Goal: Register for event/course

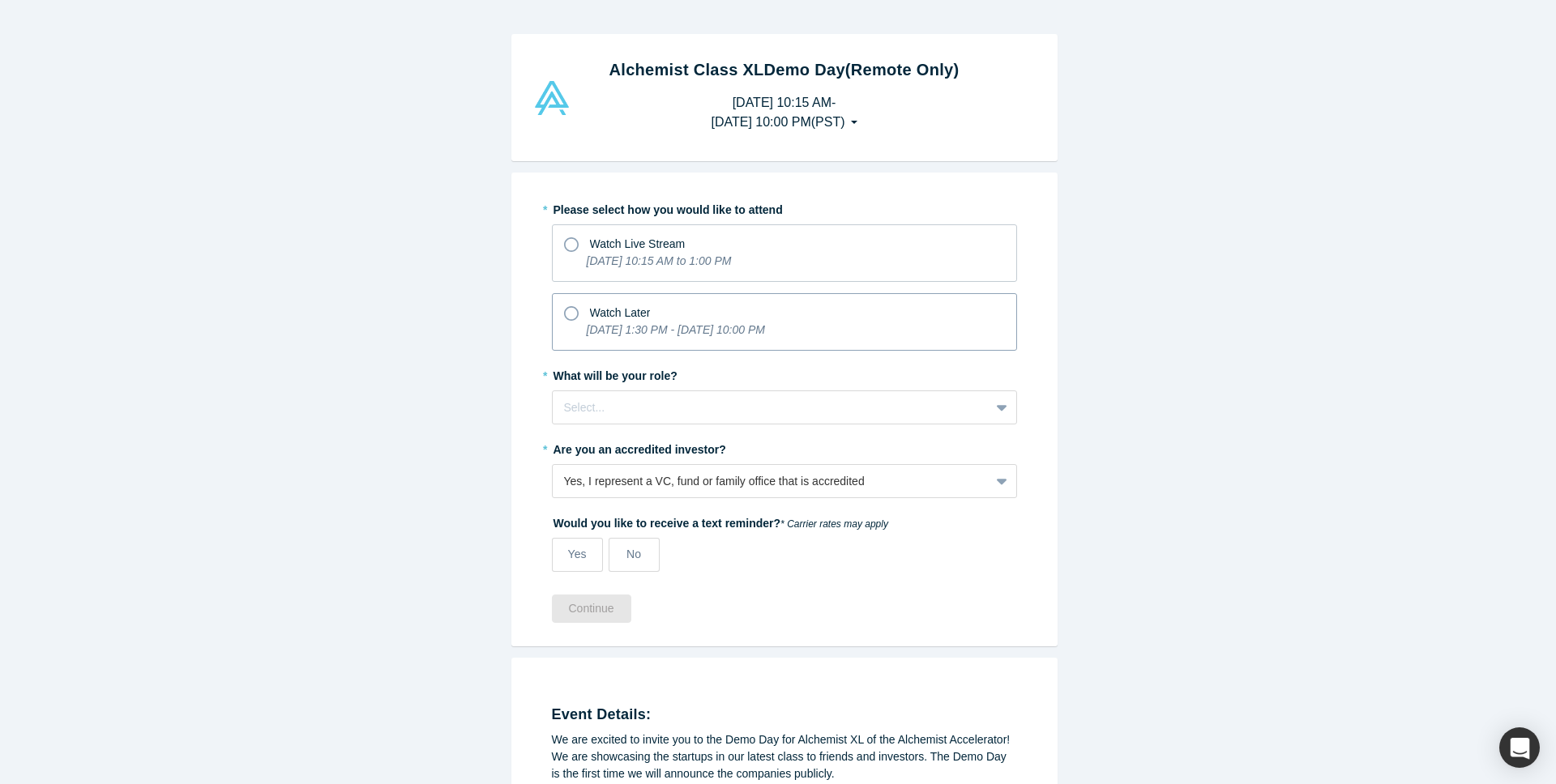
click at [602, 319] on span "Watch Later" at bounding box center [621, 312] width 61 height 13
click at [0, 0] on input "Watch Later [DATE] 1:30 PM - [DATE] 10:00 PM" at bounding box center [0, 0] width 0 height 0
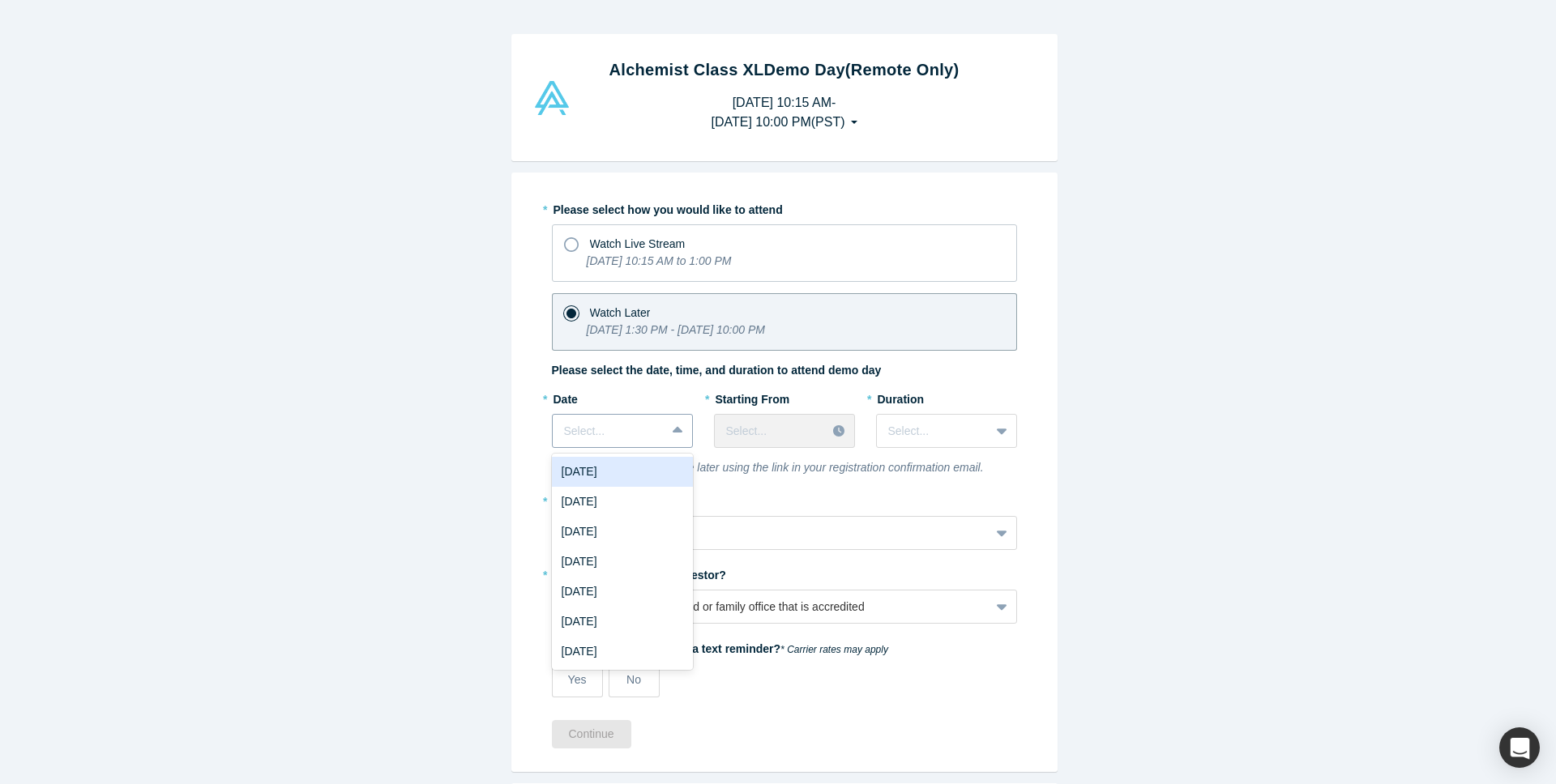
click at [638, 428] on div at bounding box center [609, 432] width 90 height 20
click at [646, 479] on div "[DATE]" at bounding box center [622, 472] width 141 height 30
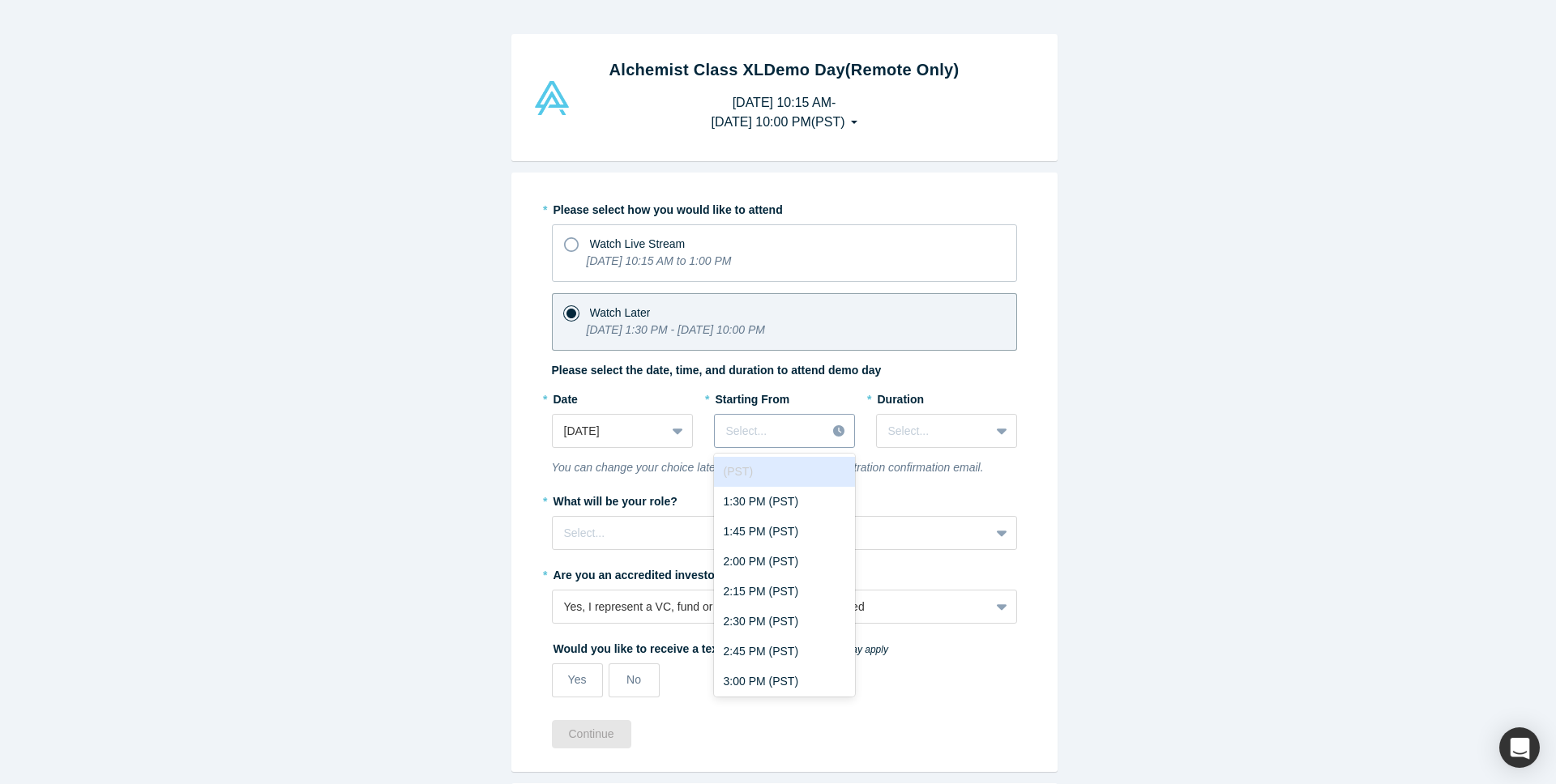
click at [800, 440] on div at bounding box center [771, 432] width 89 height 20
click at [796, 505] on div "1:30 PM (PST)" at bounding box center [784, 502] width 141 height 30
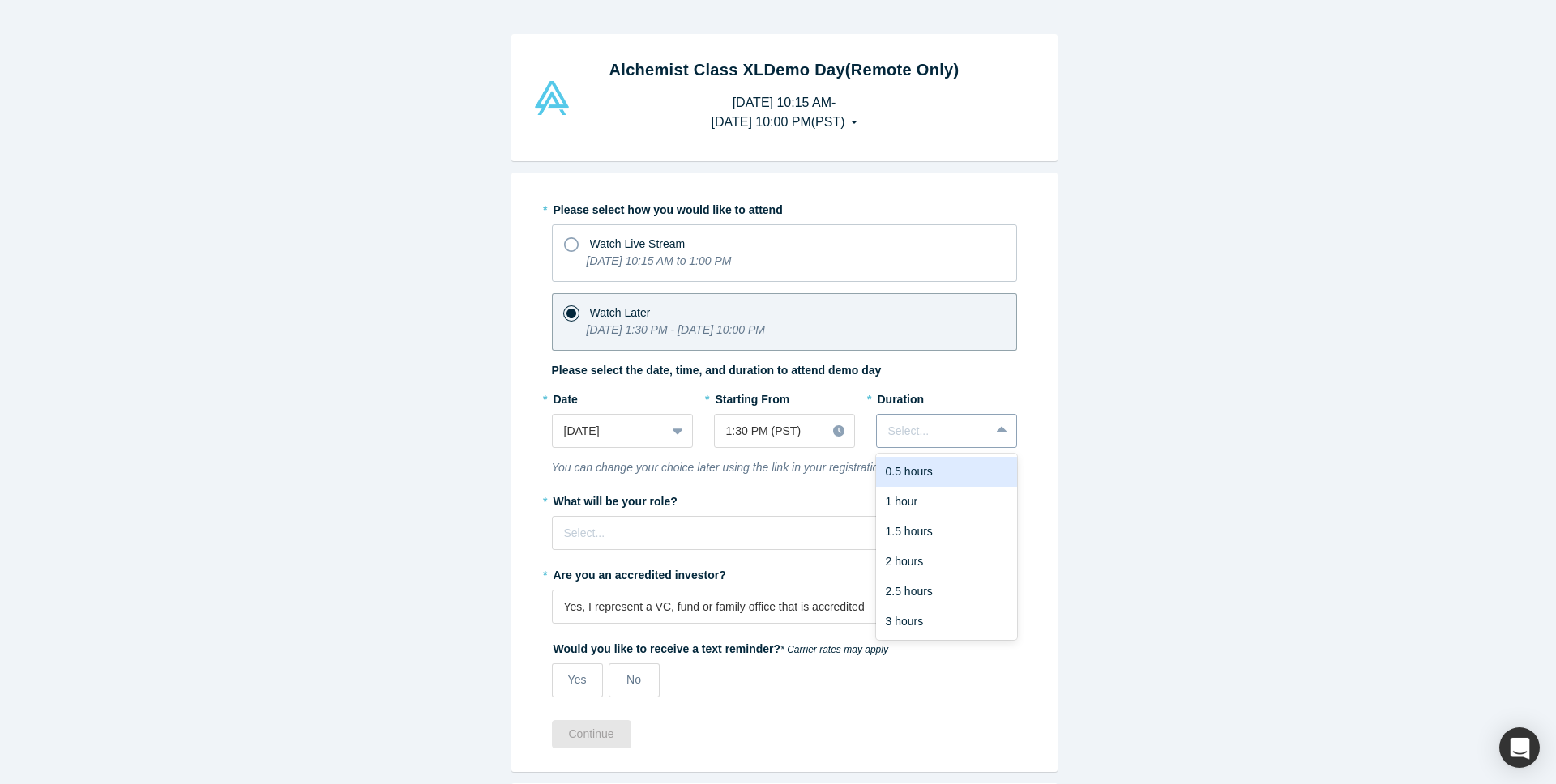
click at [928, 430] on div at bounding box center [933, 432] width 90 height 20
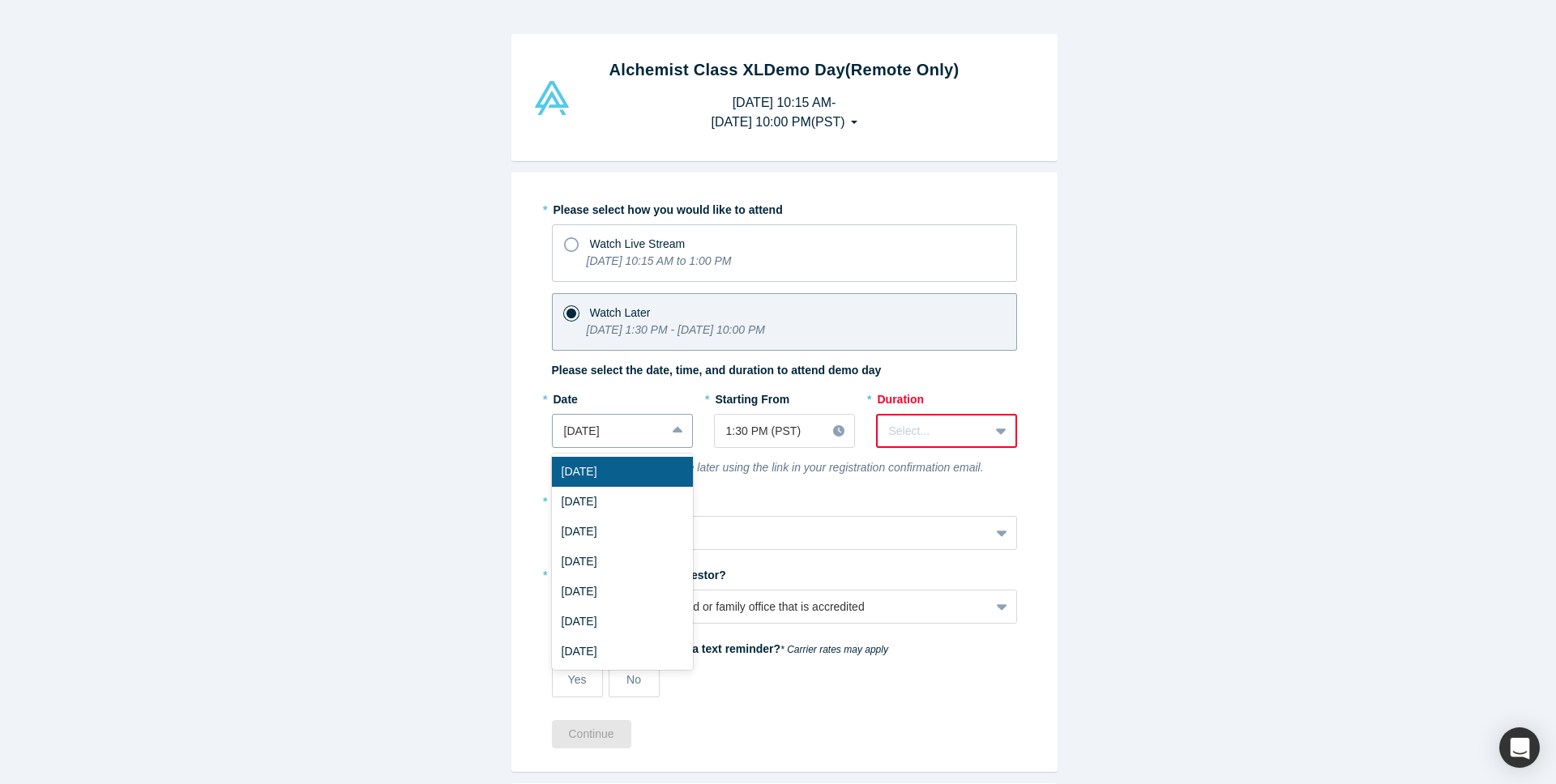
click at [666, 439] on div at bounding box center [679, 431] width 26 height 30
click at [662, 476] on div "[DATE]" at bounding box center [622, 472] width 141 height 30
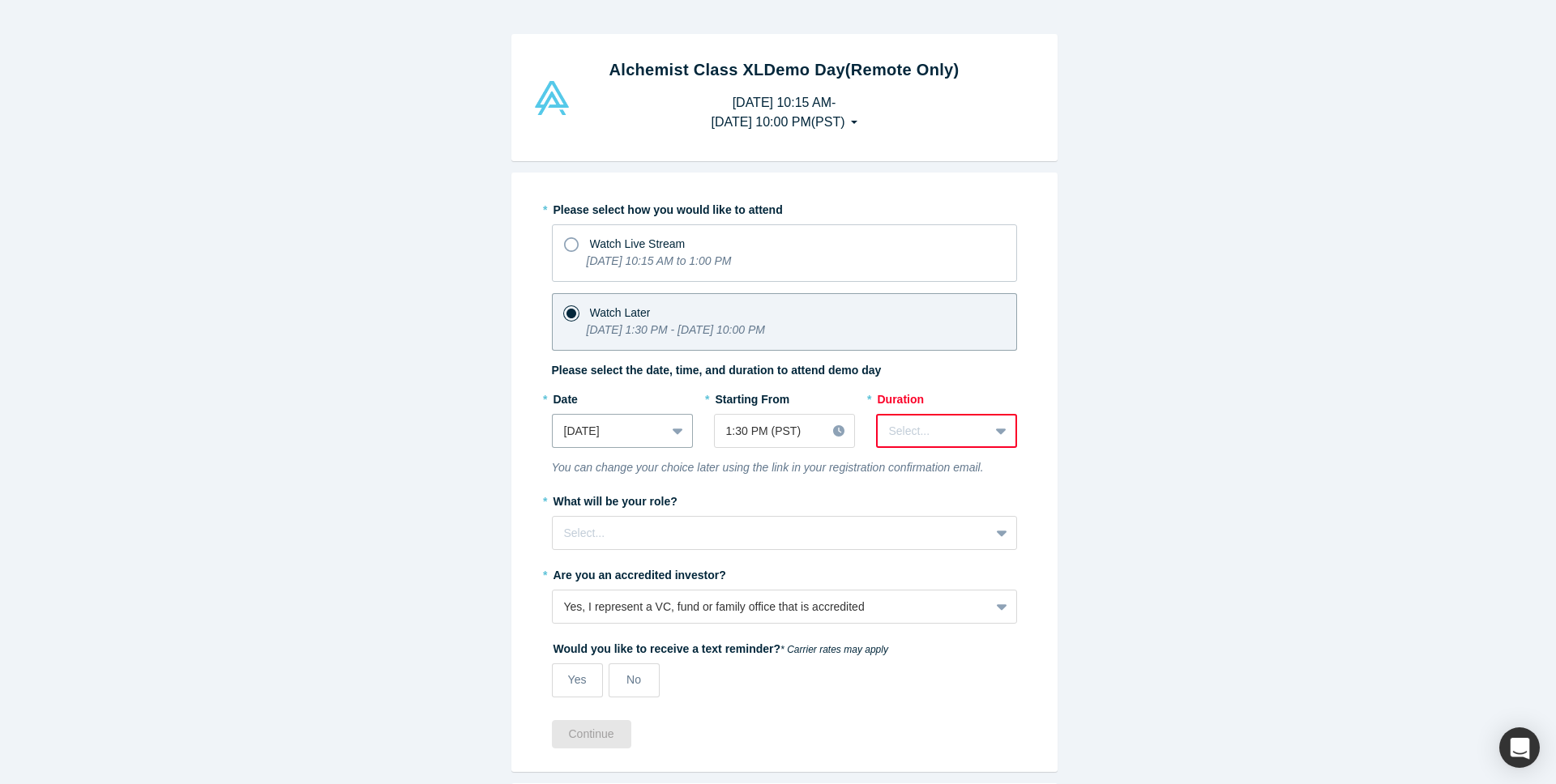
click at [896, 428] on div at bounding box center [933, 432] width 89 height 20
click at [954, 621] on div "3 hours" at bounding box center [946, 622] width 141 height 30
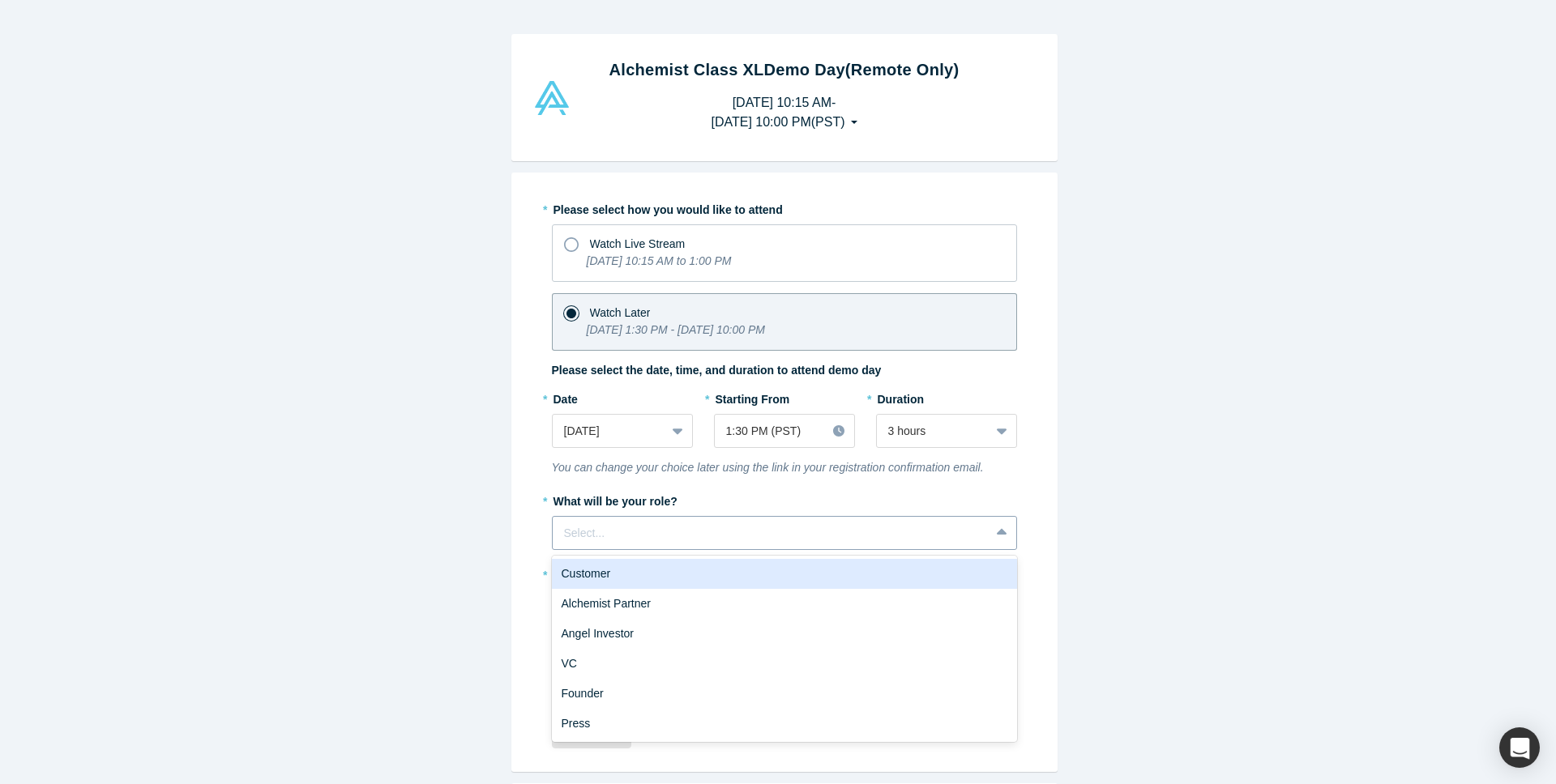
click at [769, 535] on div at bounding box center [771, 534] width 414 height 20
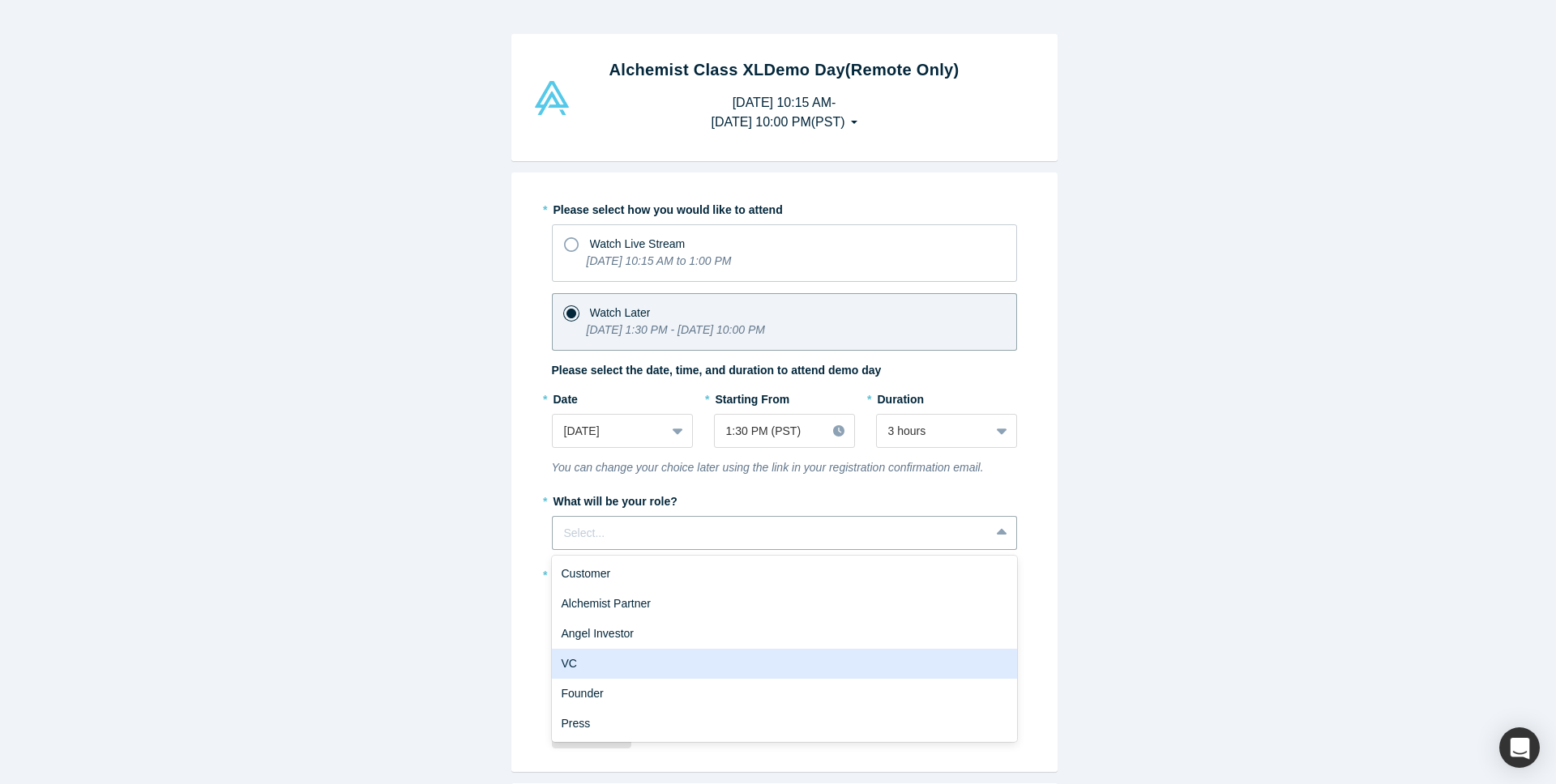
click at [746, 669] on div "VC" at bounding box center [785, 664] width 466 height 30
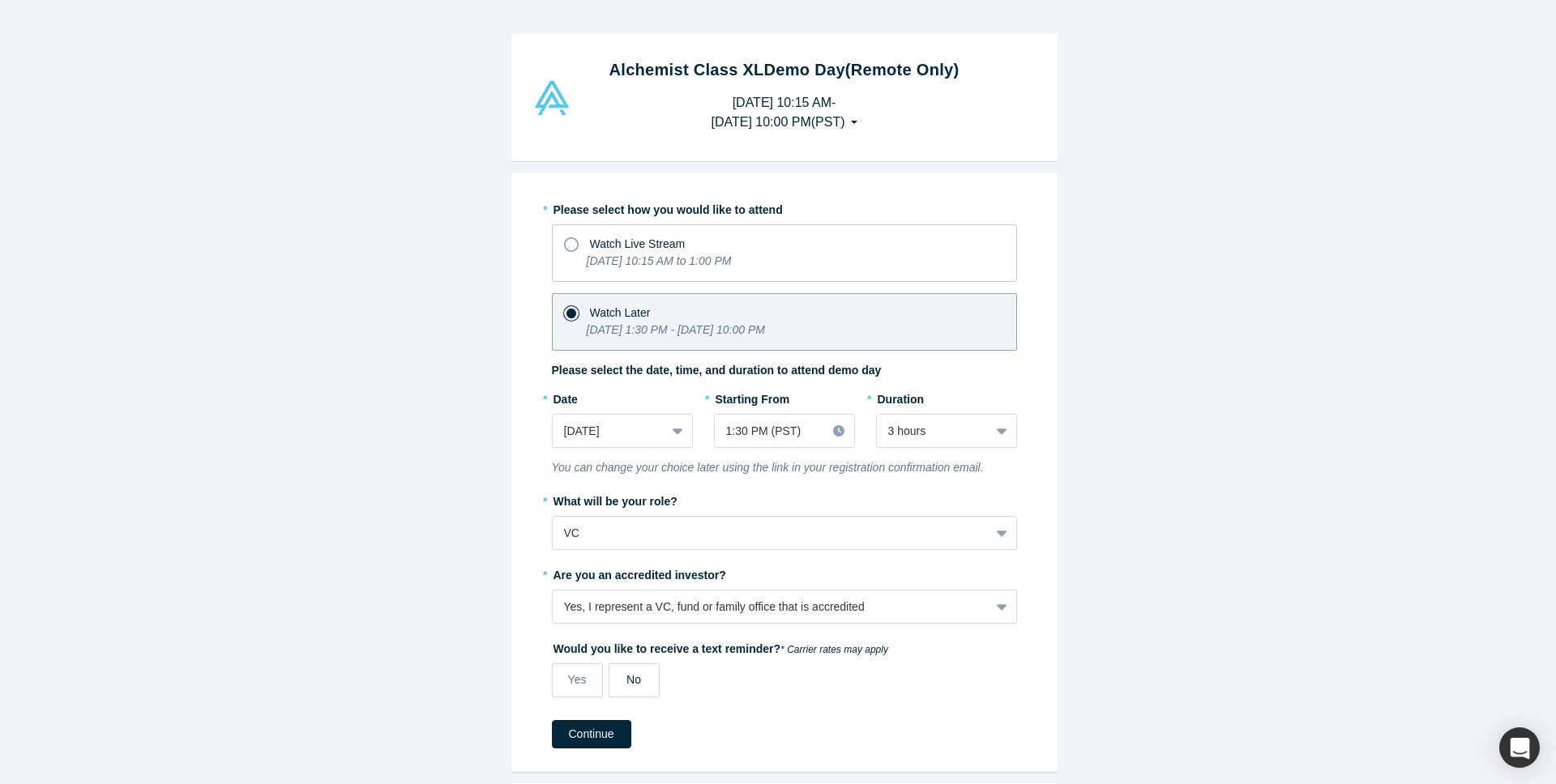
click at [627, 679] on span "No" at bounding box center [633, 679] width 14 height 13
click at [0, 0] on input "No" at bounding box center [0, 0] width 0 height 0
click at [597, 744] on button "Continue" at bounding box center [592, 734] width 79 height 29
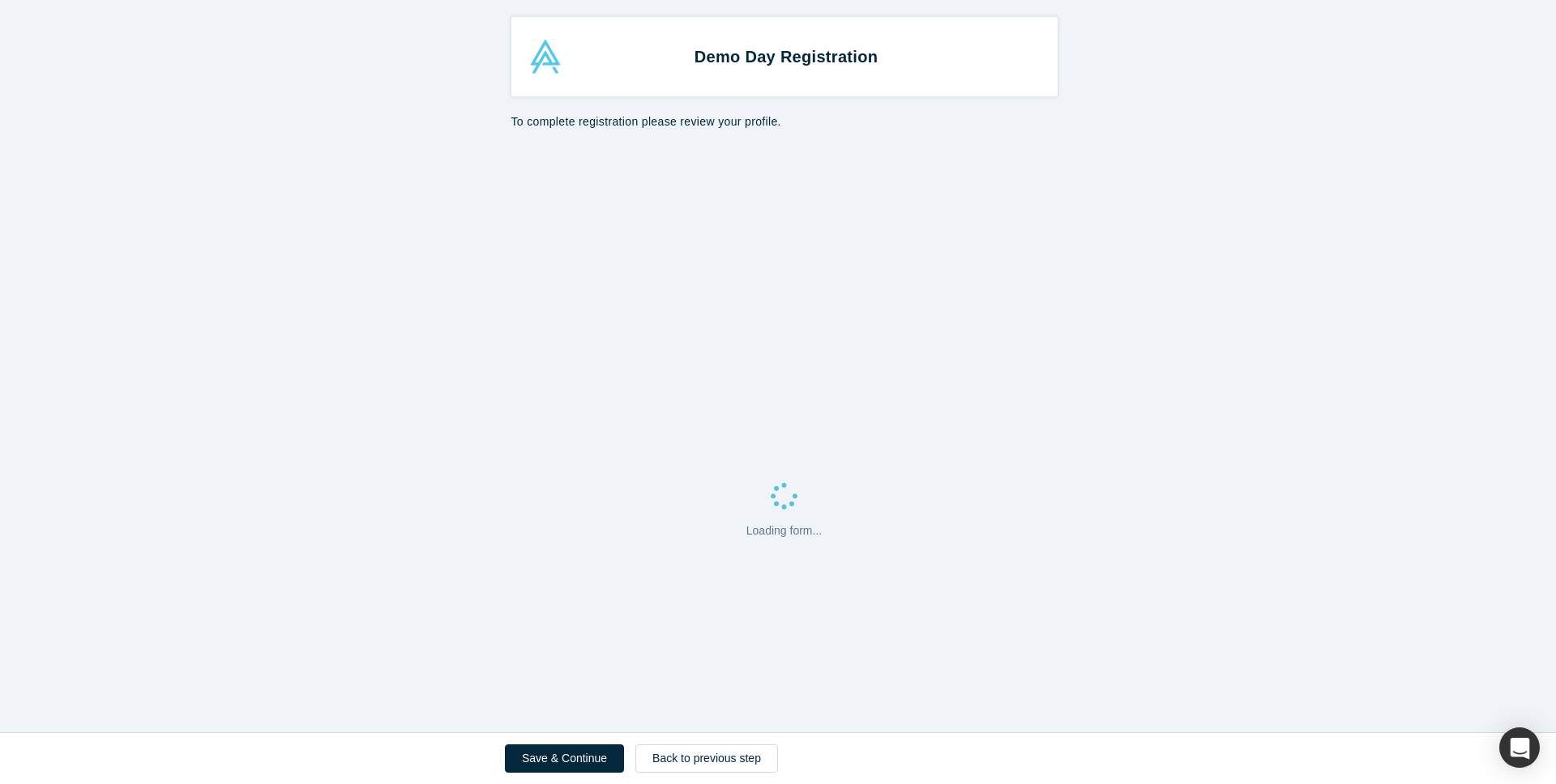
select select "US"
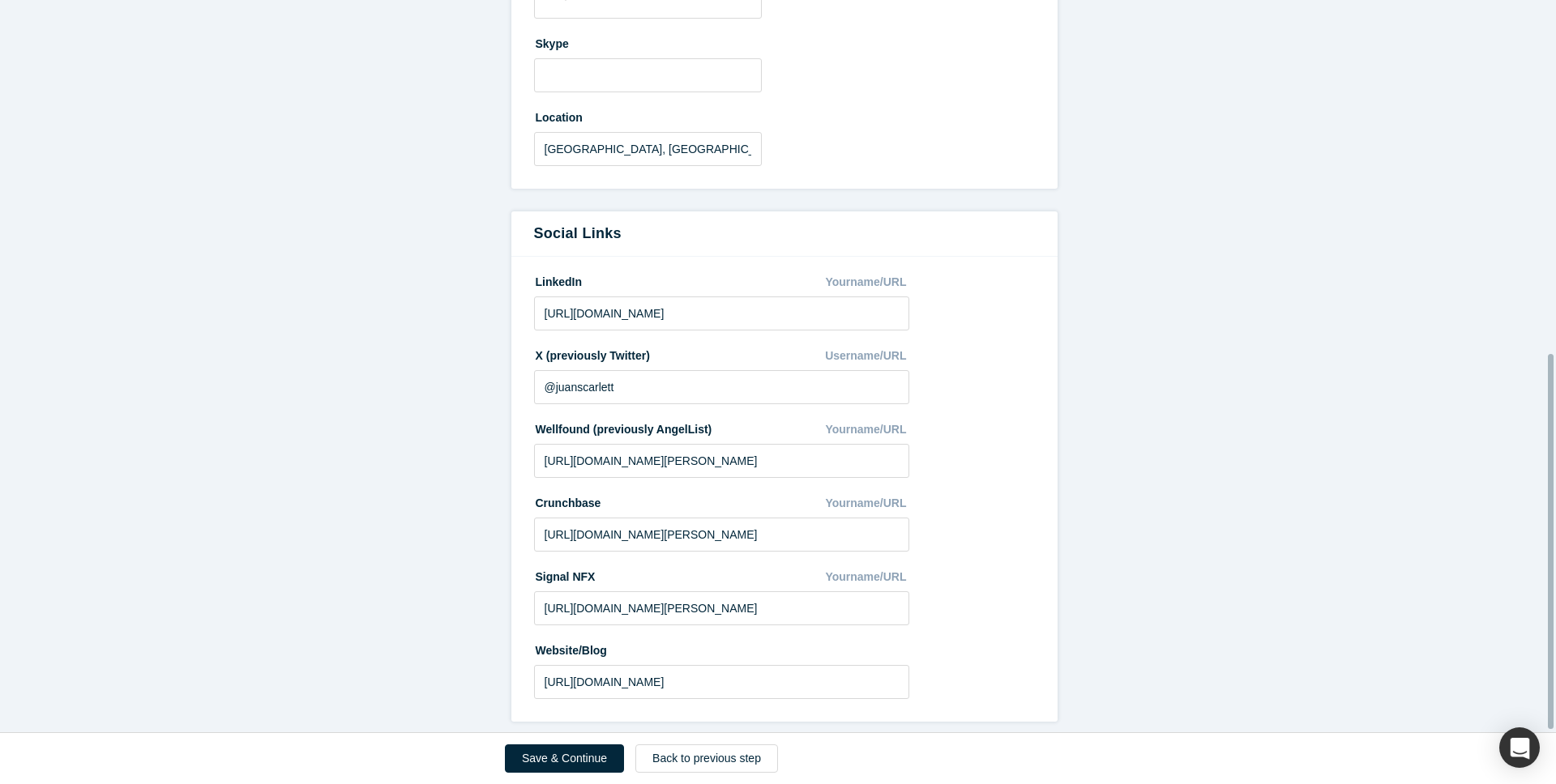
scroll to position [695, 0]
click at [584, 757] on button "Save & Continue" at bounding box center [564, 759] width 119 height 29
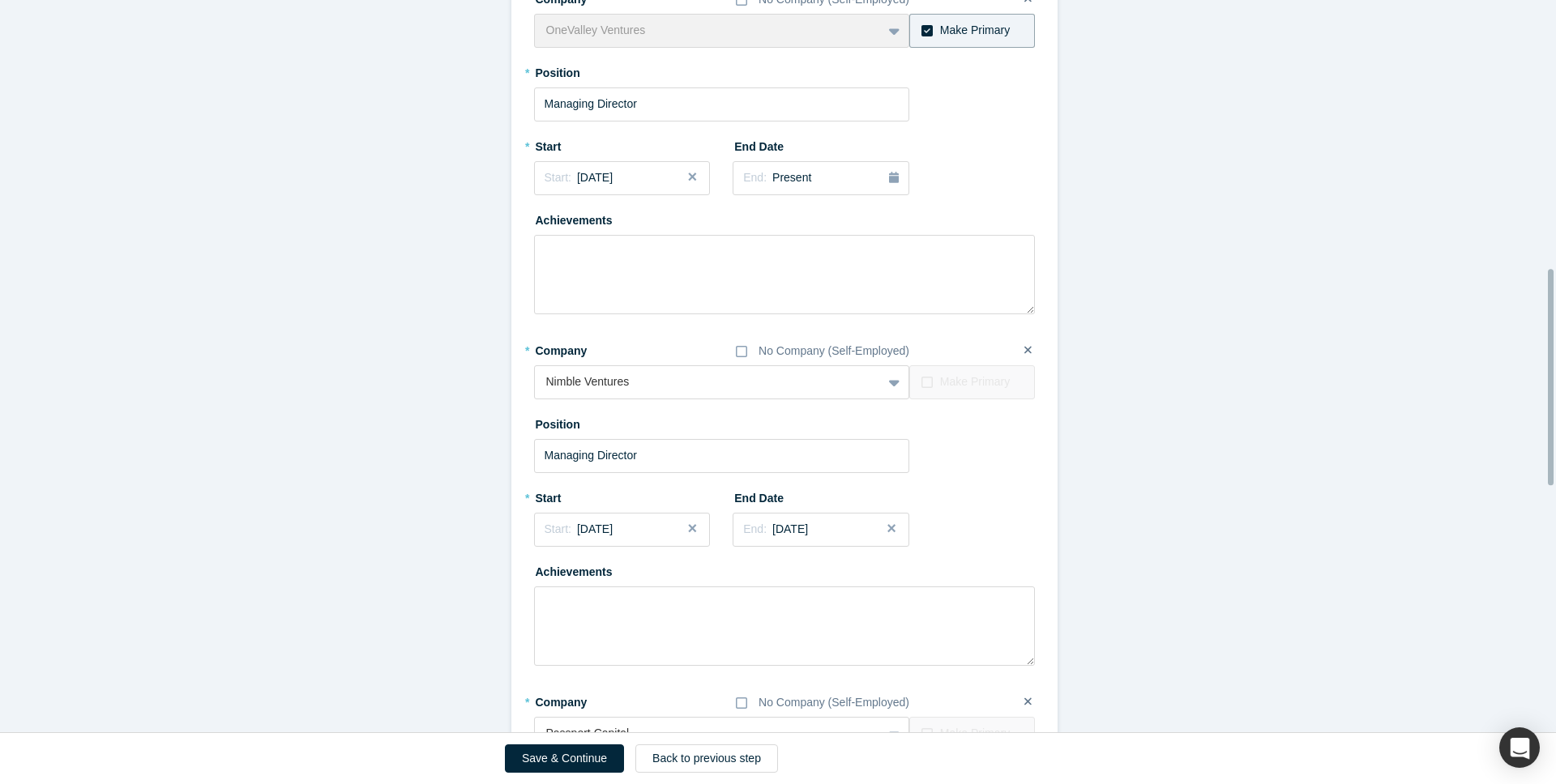
scroll to position [1157, 0]
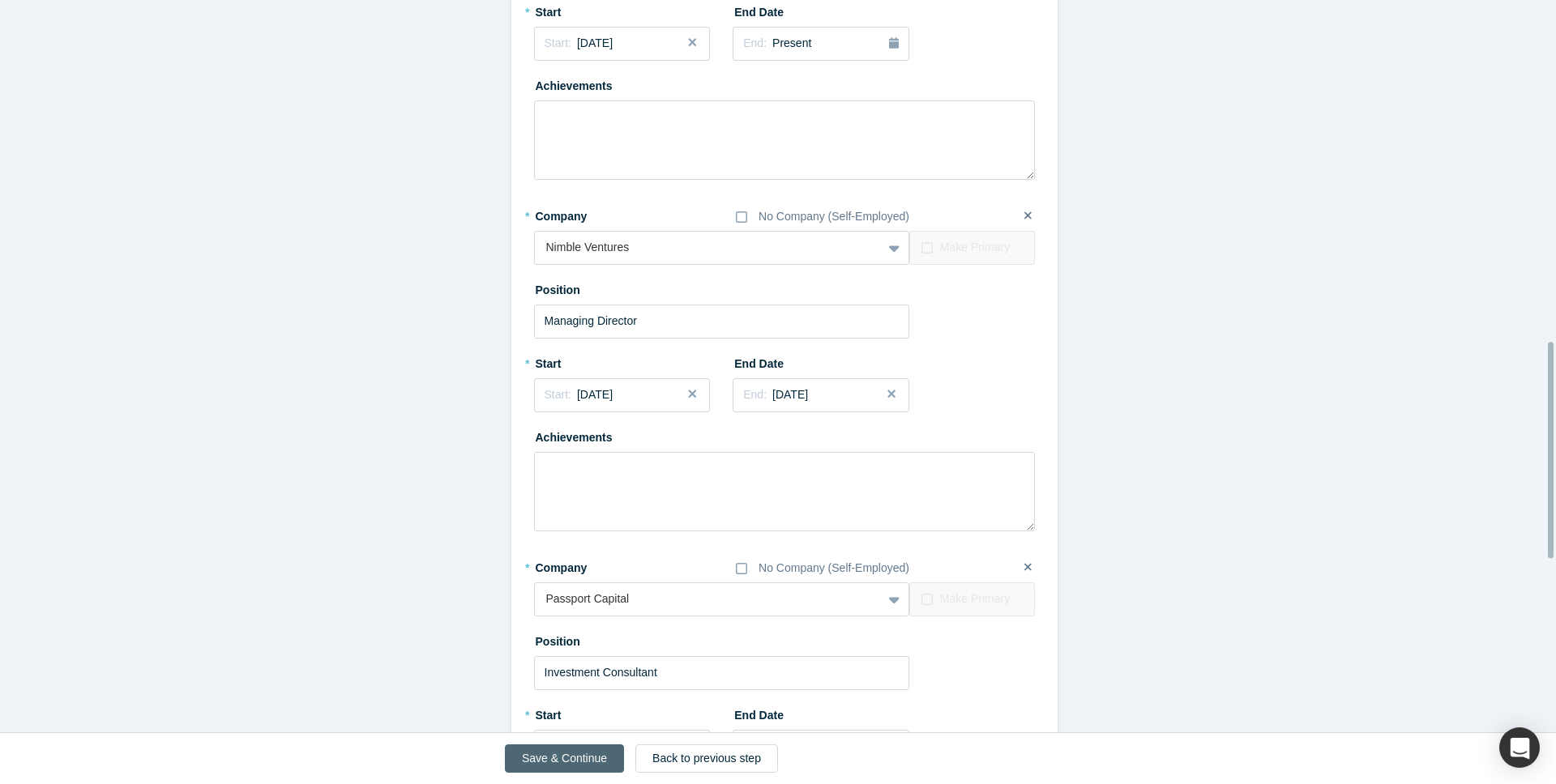
click at [583, 754] on button "Save & Continue" at bounding box center [564, 759] width 119 height 29
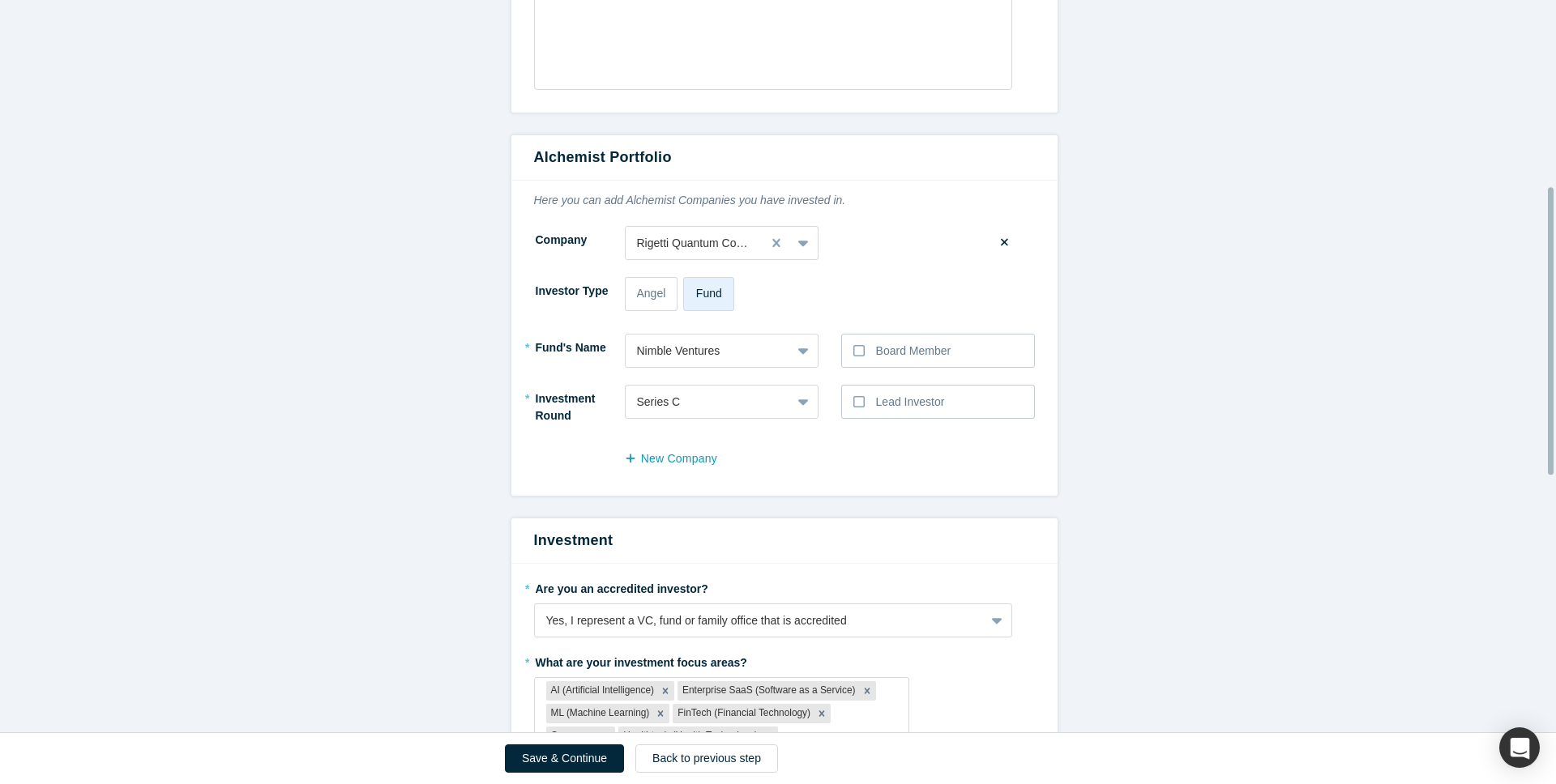
scroll to position [0, 0]
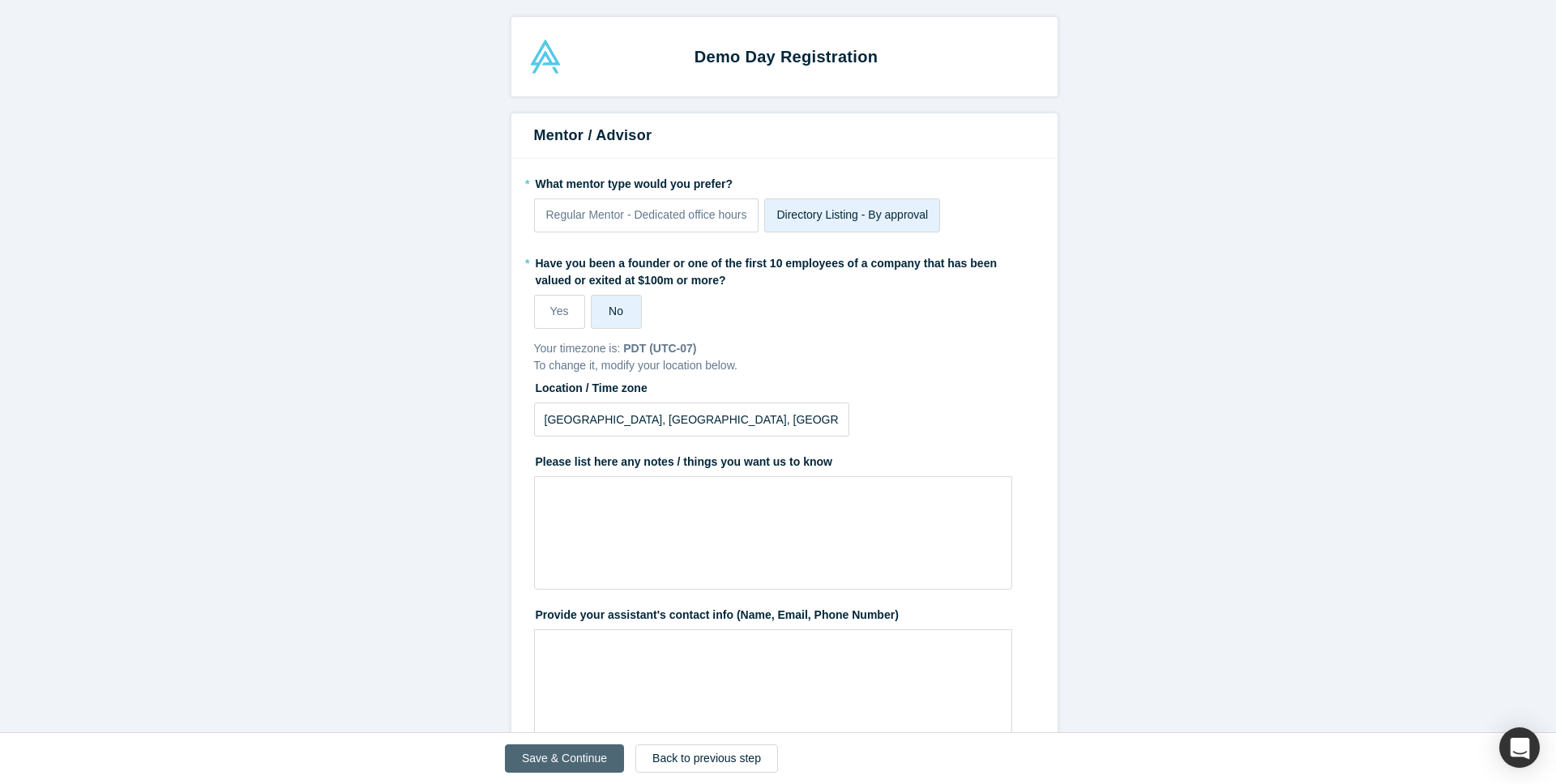
click at [598, 760] on button "Save & Continue" at bounding box center [564, 759] width 119 height 29
click at [598, 760] on div "Save & Continue" at bounding box center [576, 759] width 142 height 29
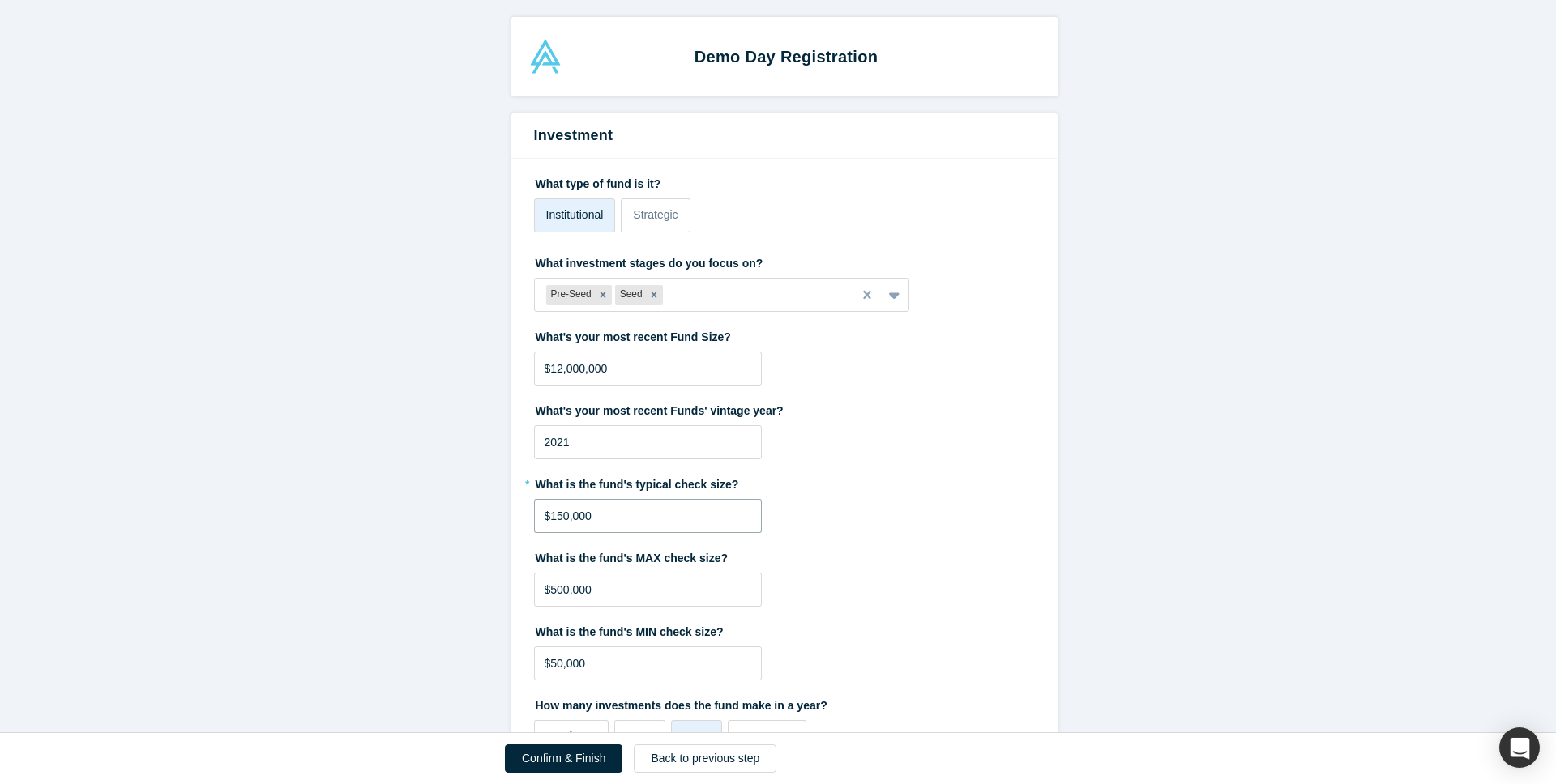
click at [553, 518] on input "$150,000" at bounding box center [648, 516] width 228 height 34
type input "$200,000"
click at [848, 550] on label "What is the fund's MAX check size?" at bounding box center [784, 556] width 501 height 23
click at [621, 674] on input "$50,000" at bounding box center [648, 663] width 228 height 34
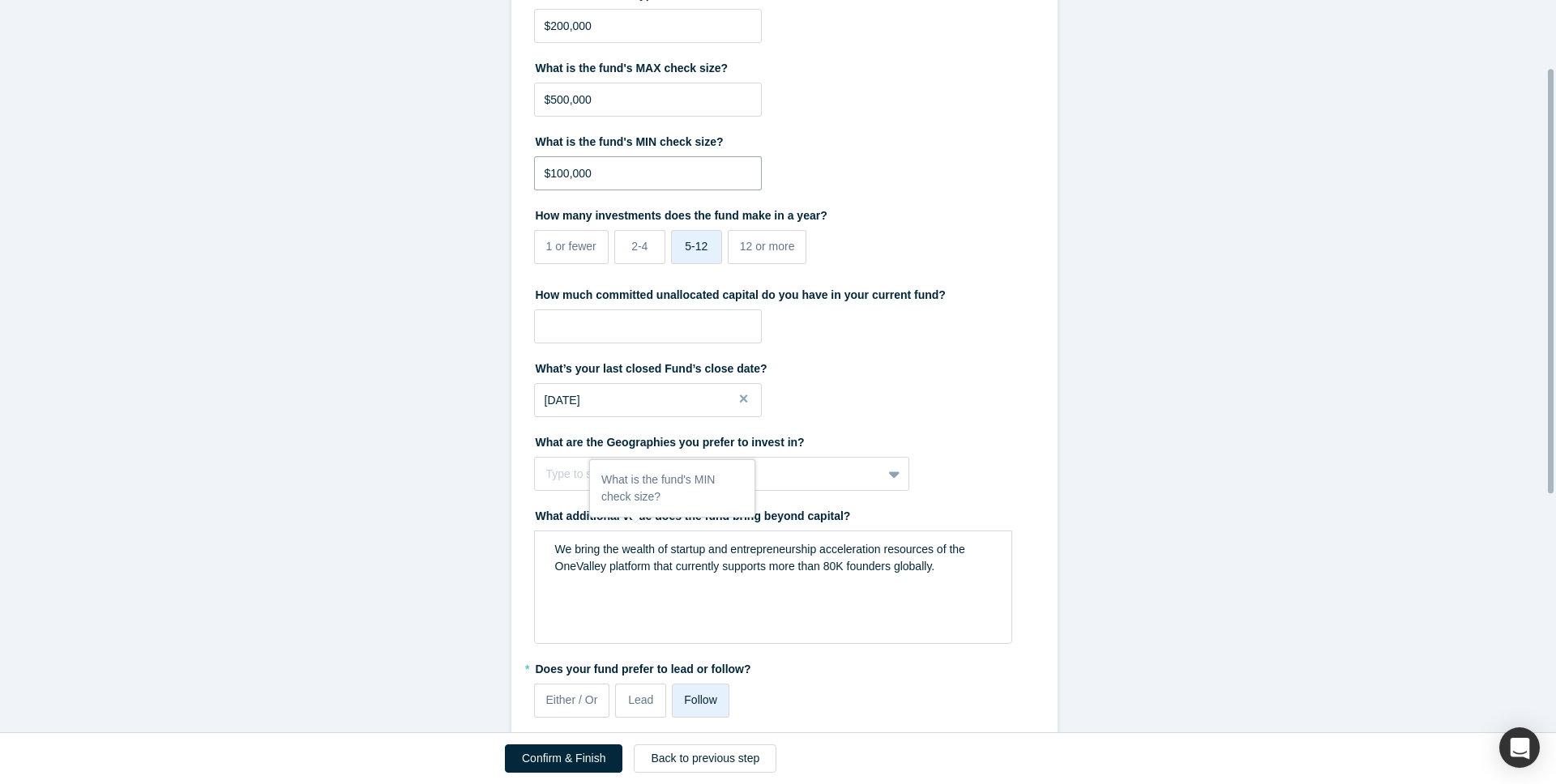
scroll to position [493, 0]
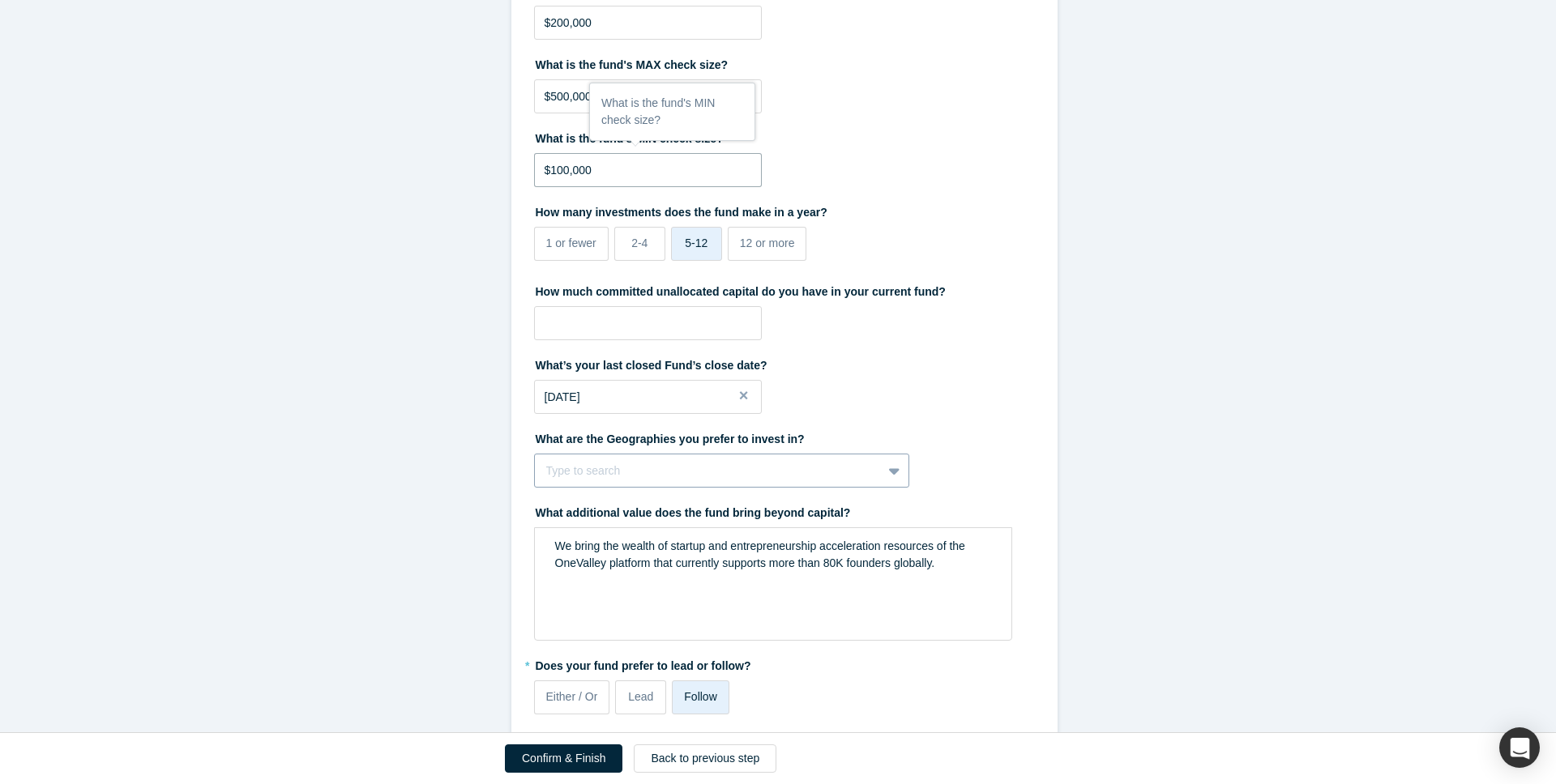
type input "$100,000"
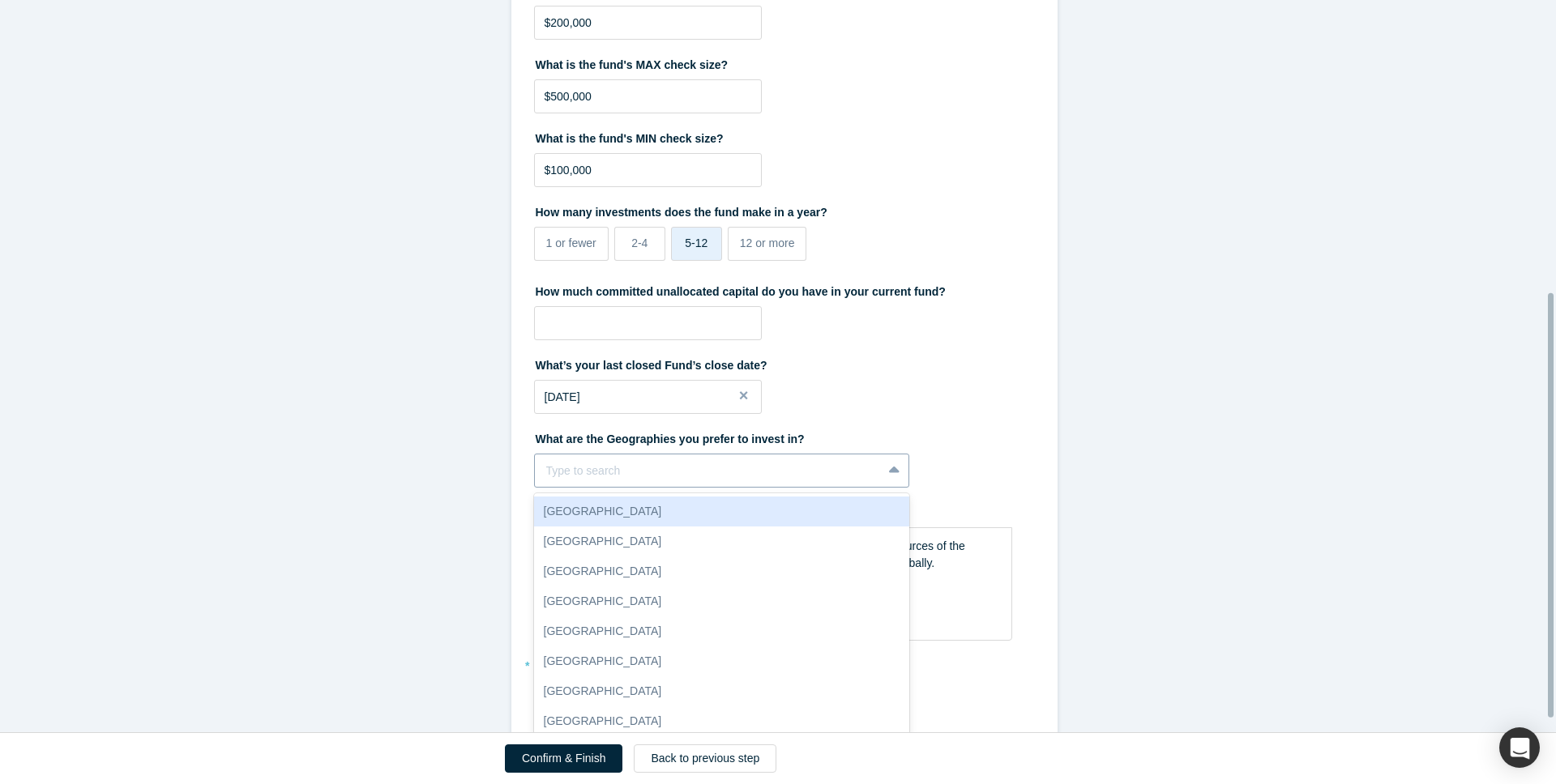
click at [660, 468] on div at bounding box center [708, 471] width 325 height 20
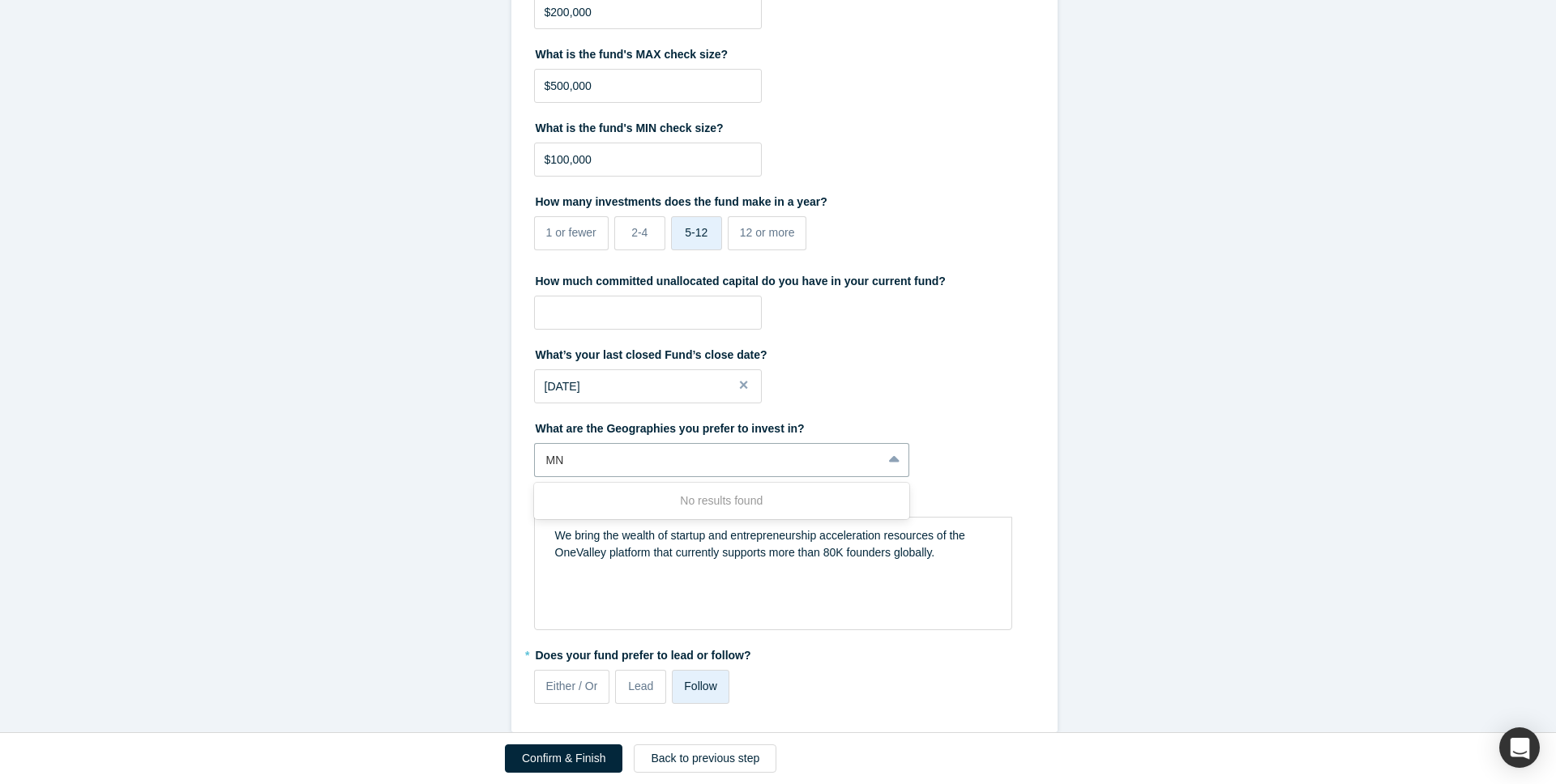
type input "M"
type input "North"
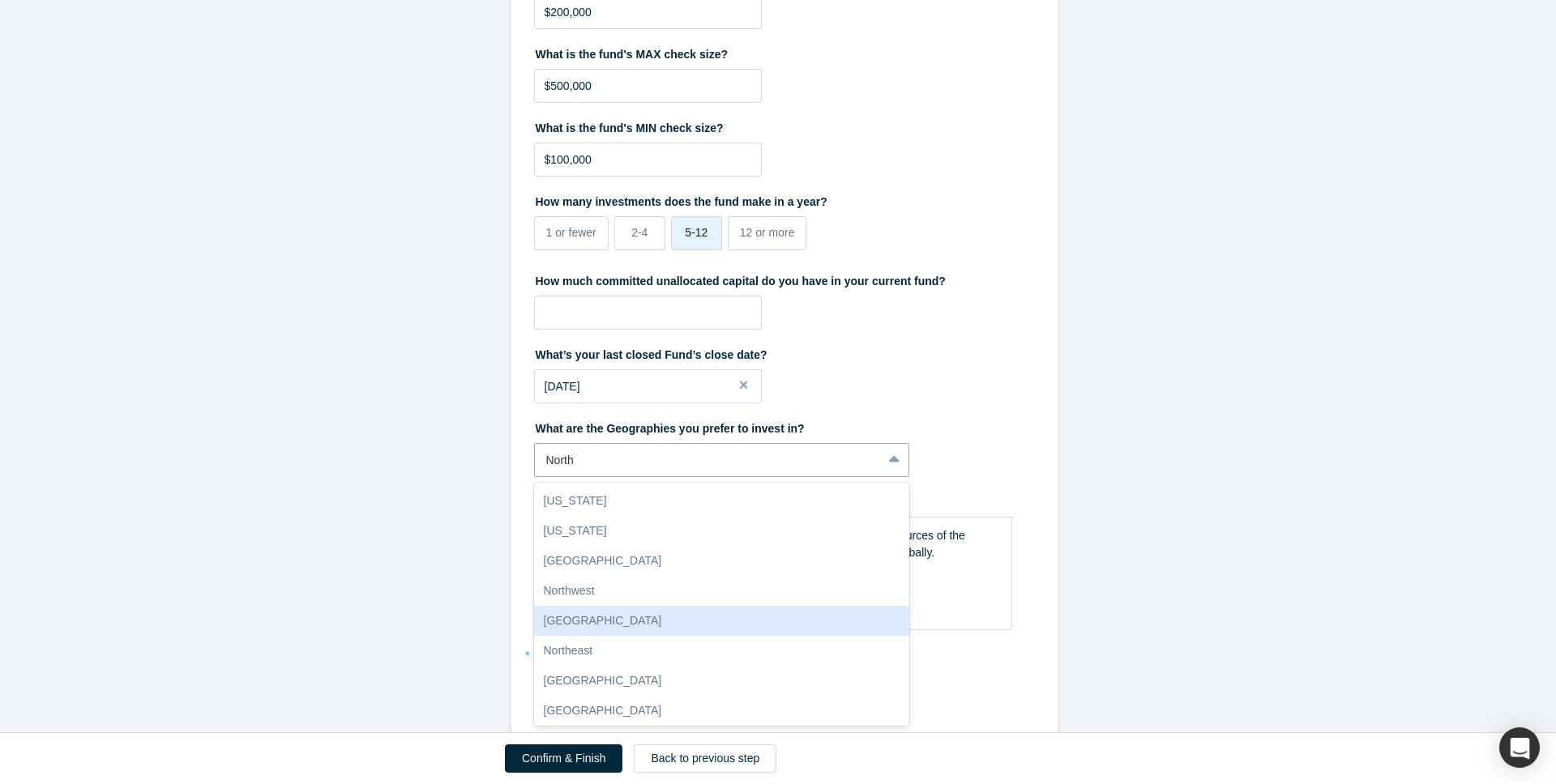
click at [605, 616] on div "[GEOGRAPHIC_DATA]" at bounding box center [722, 621] width 376 height 30
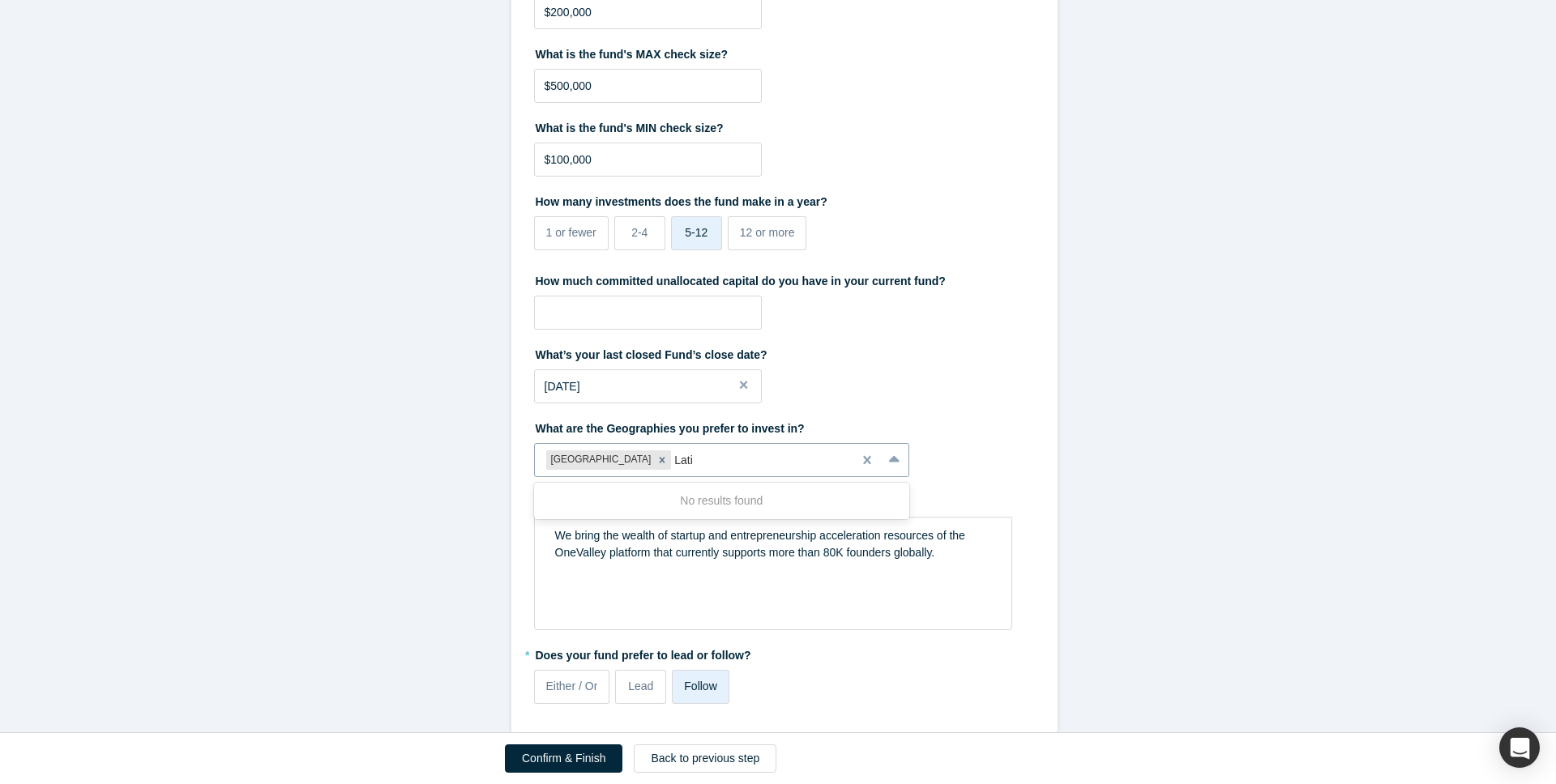
type input "Latin"
type input "America"
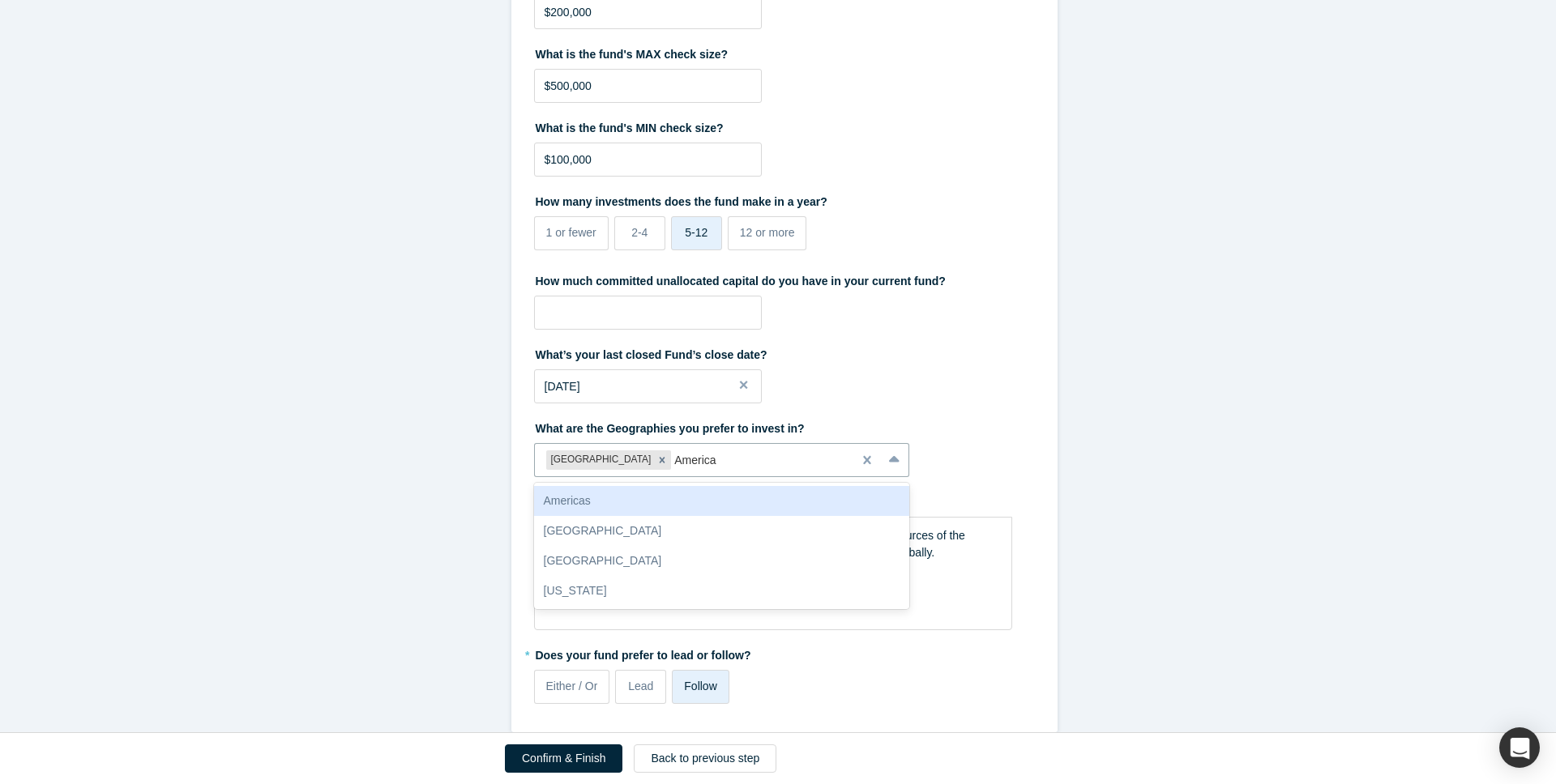
click at [709, 510] on div "Americas" at bounding box center [722, 502] width 376 height 30
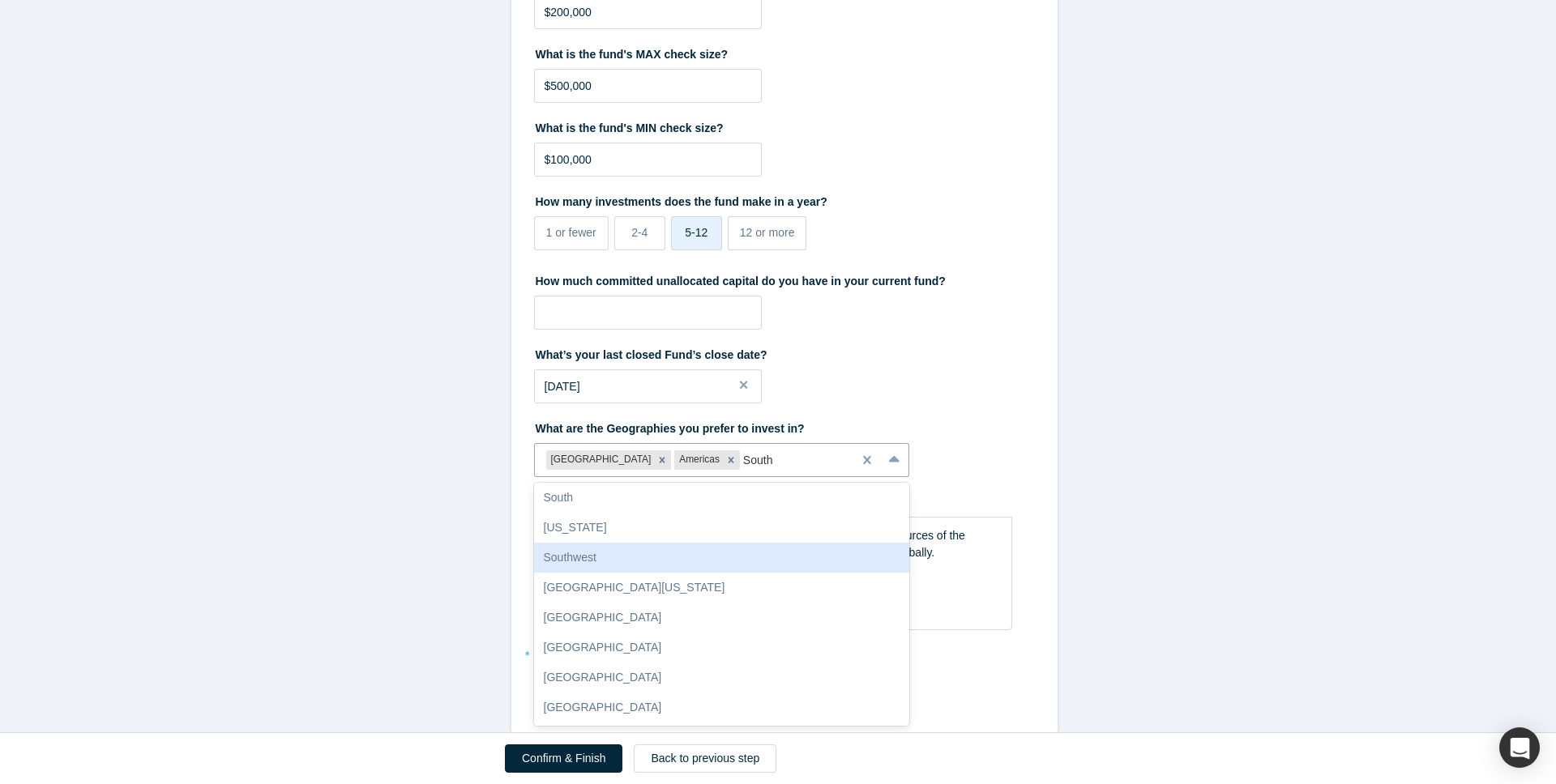
scroll to position [0, 0]
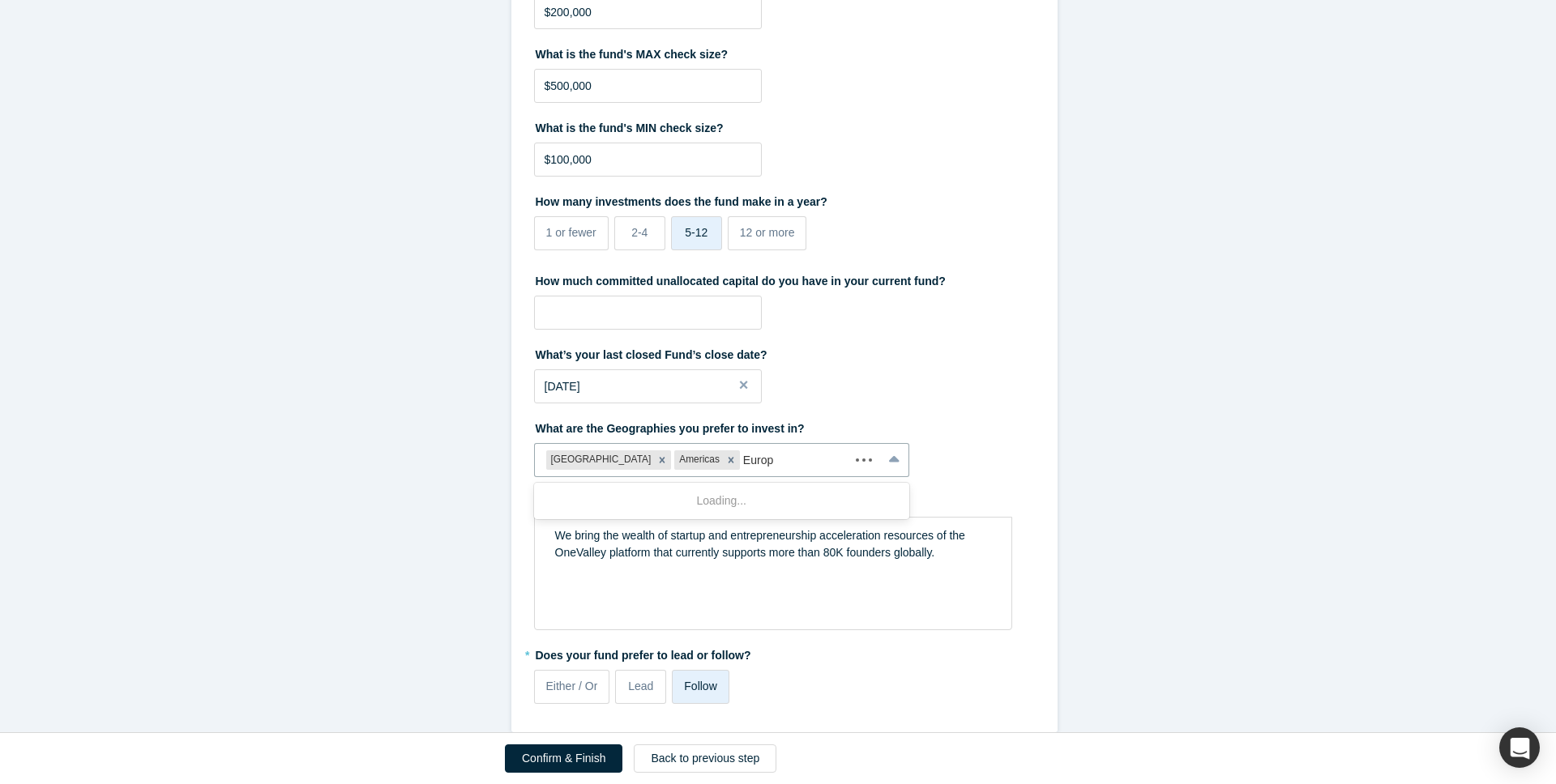
type input "Europe"
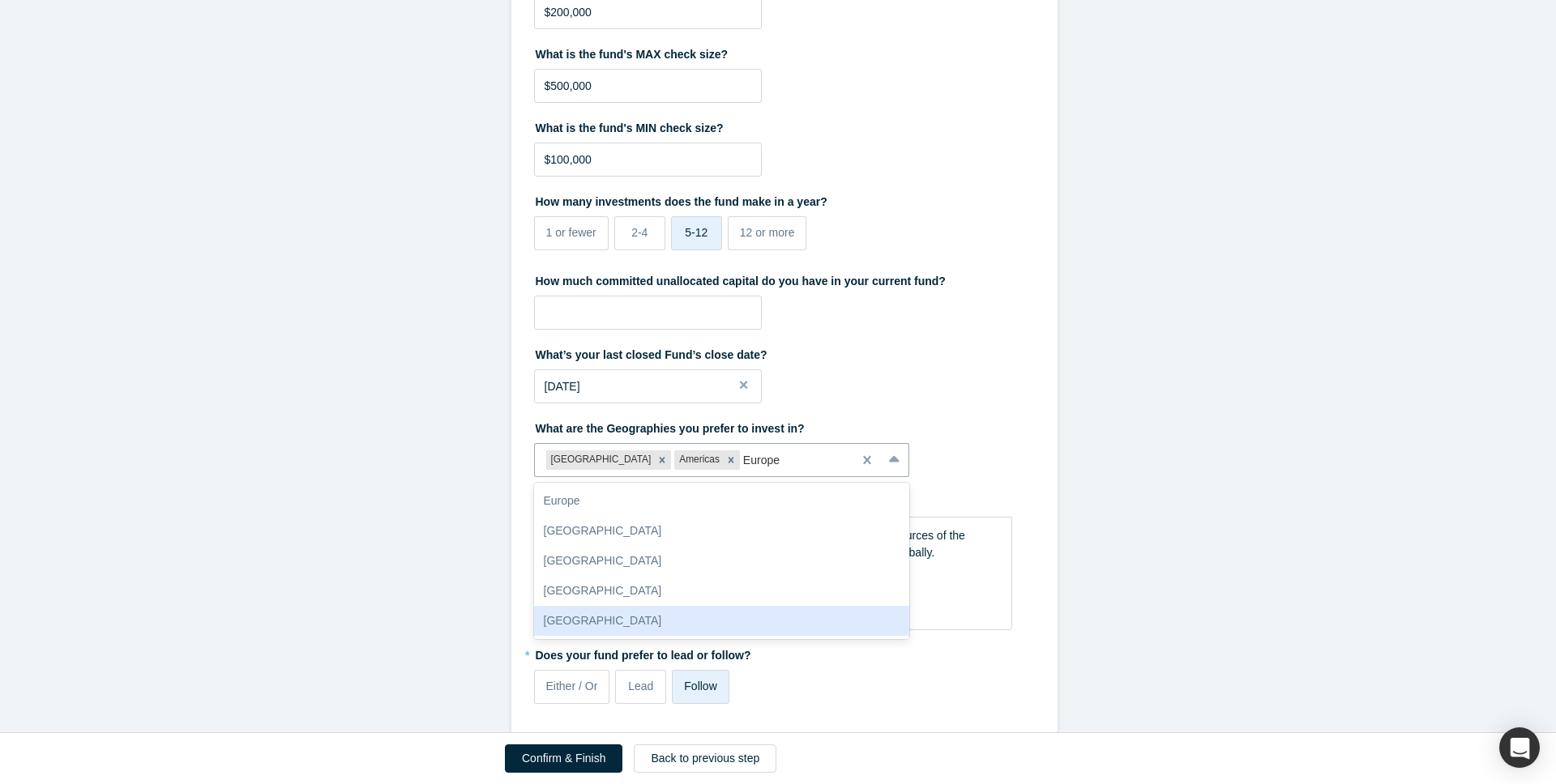
click at [730, 610] on div "[GEOGRAPHIC_DATA]" at bounding box center [722, 621] width 376 height 30
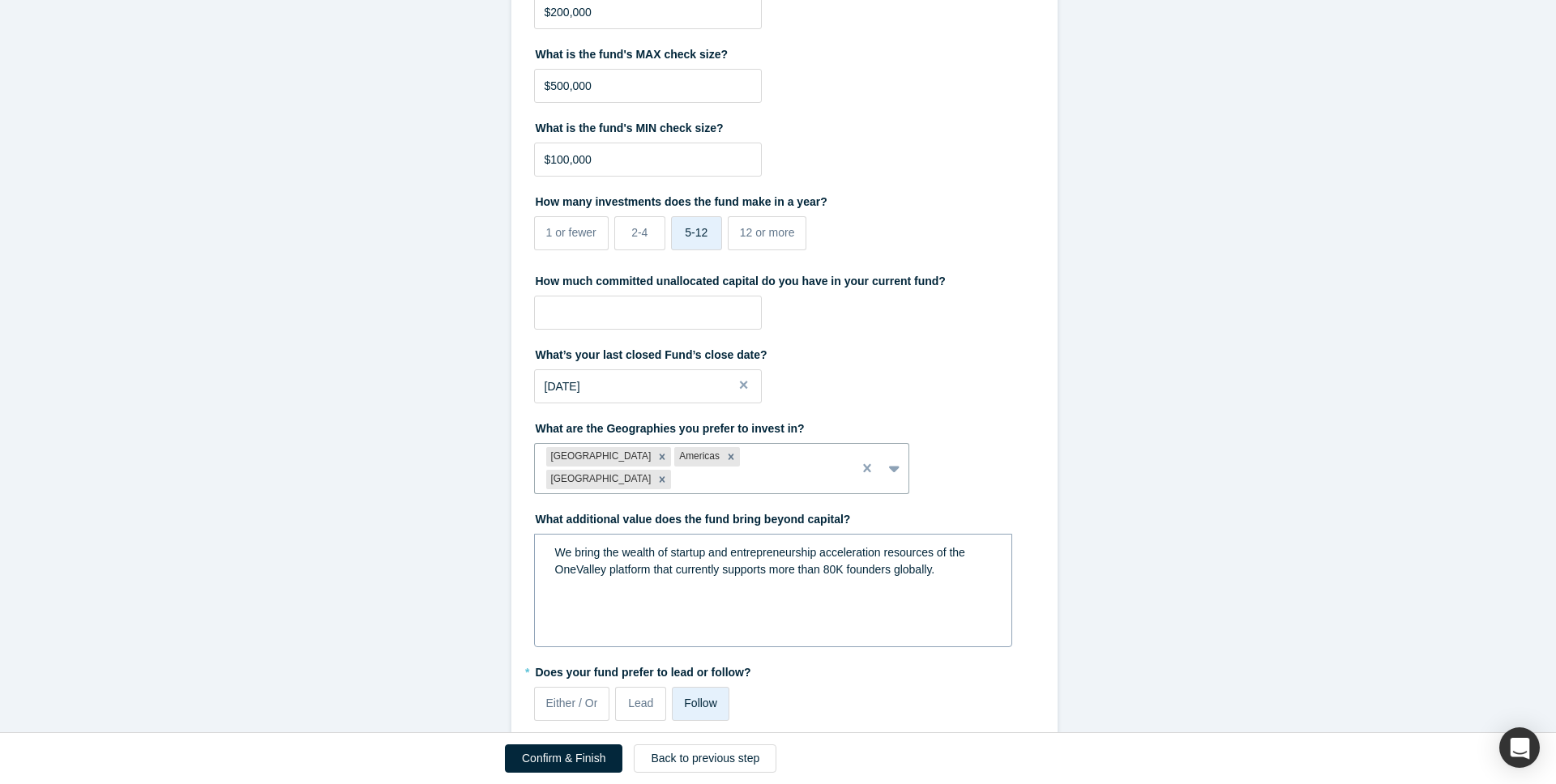
click at [657, 609] on div "We bring the wealth of startup and entrepreneurship acceleration resources of t…" at bounding box center [773, 590] width 478 height 114
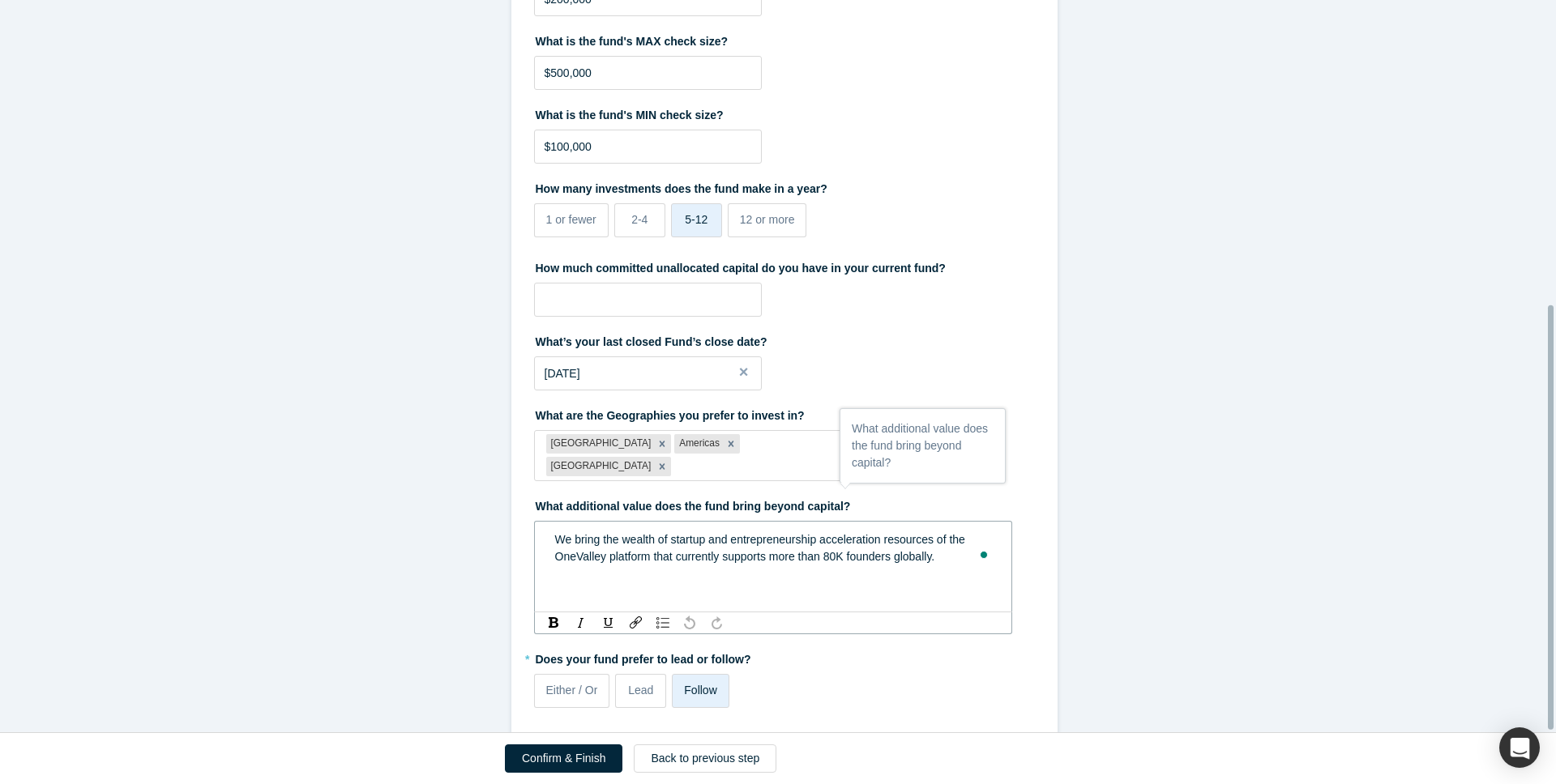
scroll to position [527, 0]
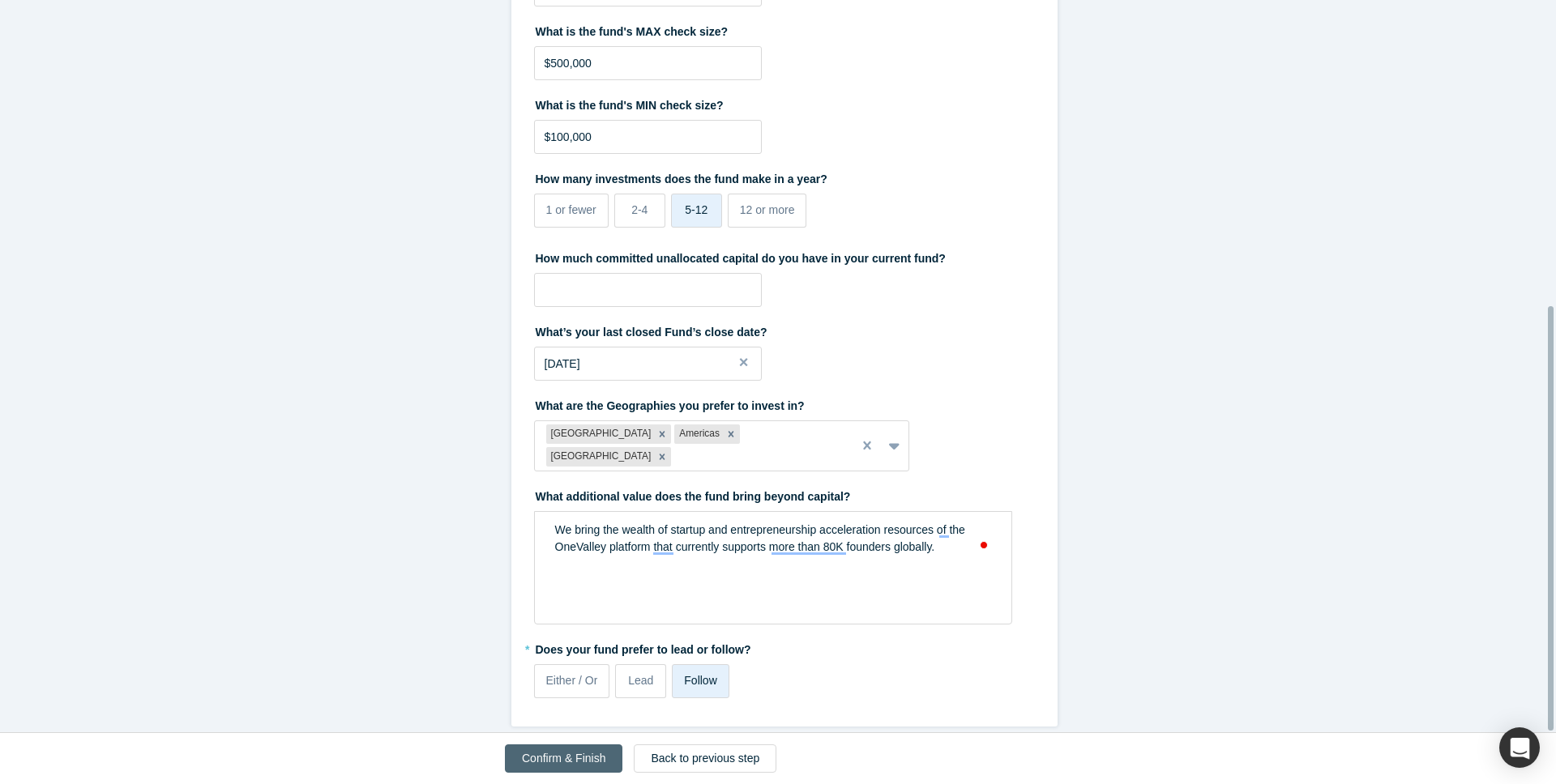
click at [576, 761] on button "Confirm & Finish" at bounding box center [563, 759] width 117 height 29
